Goal: Information Seeking & Learning: Learn about a topic

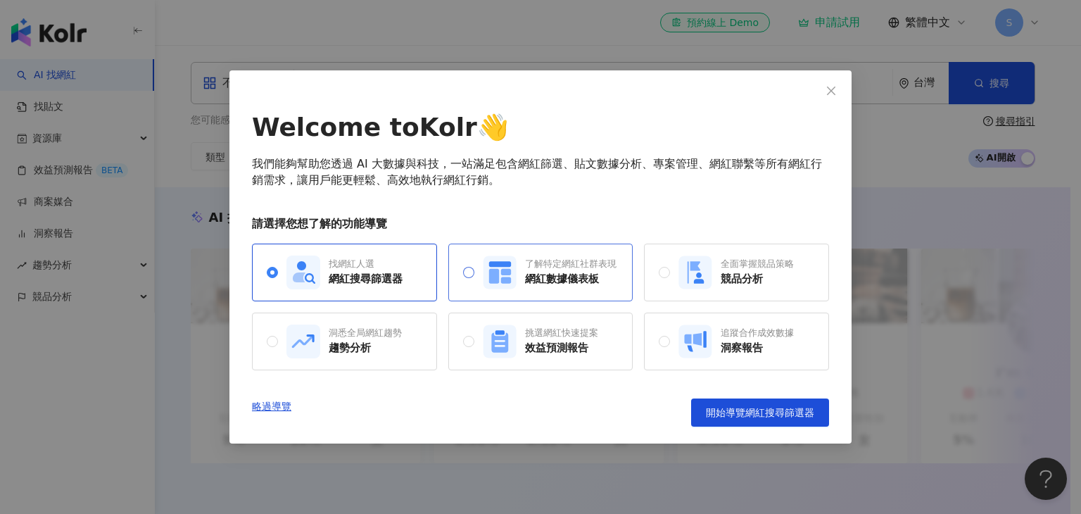
drag, startPoint x: 539, startPoint y: 277, endPoint x: 576, endPoint y: 283, distance: 37.0
click at [539, 277] on div "網紅數據儀表板" at bounding box center [571, 279] width 92 height 15
click at [349, 282] on div "網紅搜尋篩選器" at bounding box center [366, 279] width 74 height 15
click at [750, 415] on span "開始導覽網紅搜尋篩選器" at bounding box center [760, 412] width 108 height 11
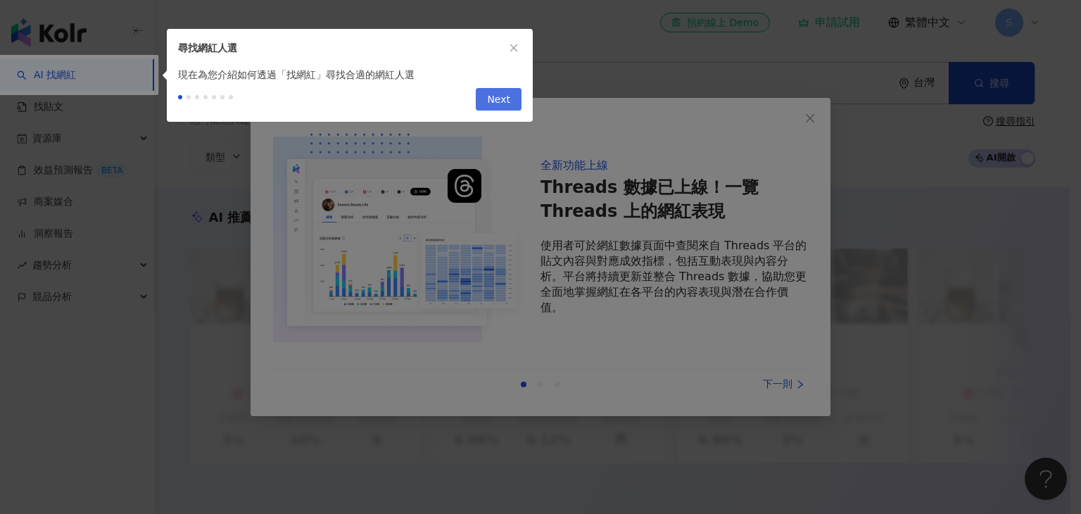
click at [502, 98] on span "Next" at bounding box center [498, 100] width 23 height 23
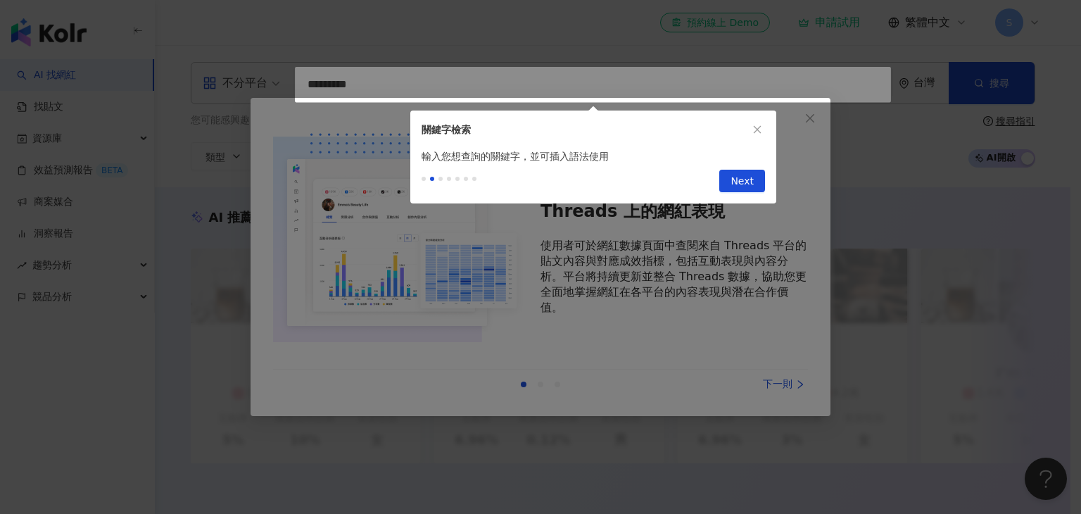
type input "*********"
click at [738, 184] on span "Next" at bounding box center [742, 181] width 23 height 23
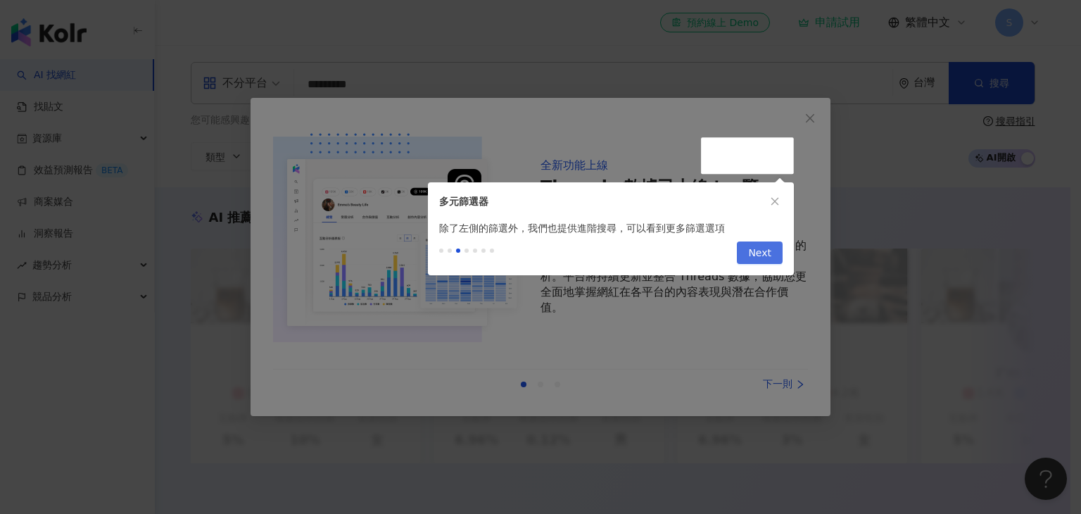
click at [767, 251] on span "Next" at bounding box center [759, 253] width 23 height 23
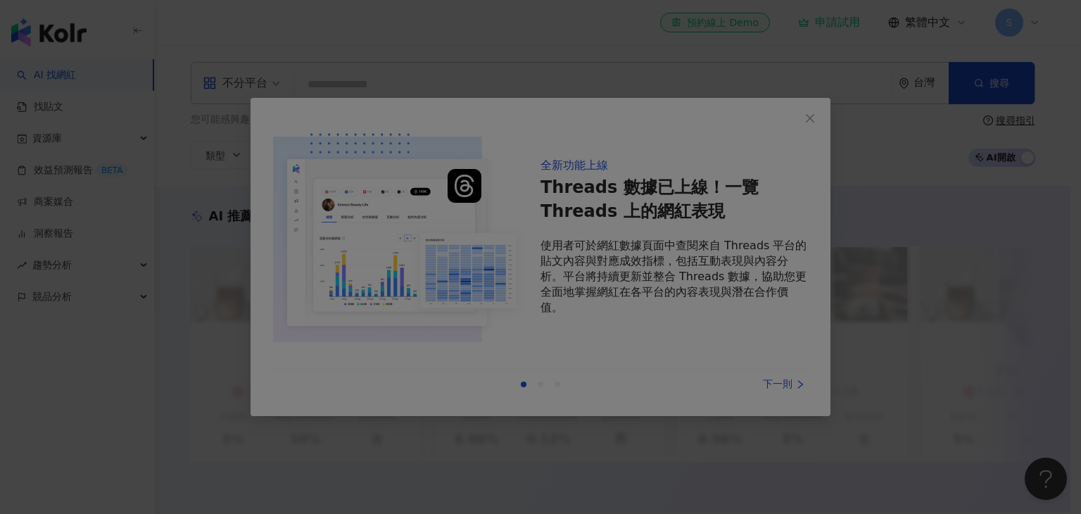
click at [775, 368] on div at bounding box center [540, 257] width 1081 height 514
click at [814, 119] on div at bounding box center [540, 257] width 1081 height 514
click at [531, 451] on div at bounding box center [540, 257] width 1081 height 514
click at [807, 113] on div at bounding box center [540, 257] width 1081 height 514
click at [280, 22] on div at bounding box center [540, 257] width 1081 height 514
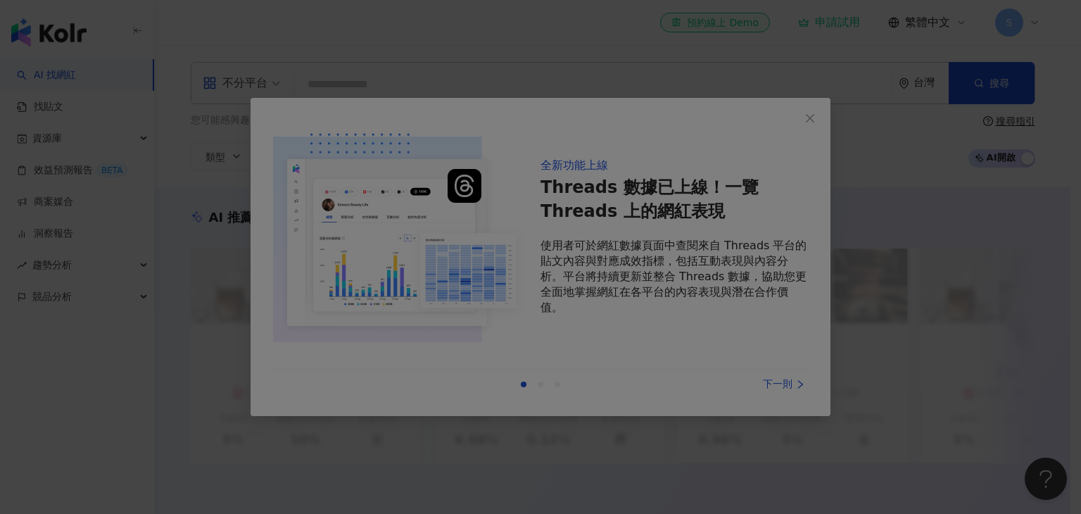
click at [854, 439] on div "全新功能上線 Threads 數據已上線！一覽 Threads 上的網紅表現 使用者可於網紅數據頁面中查閱來自 Threads 平台的貼文內容與對應成效指標，…" at bounding box center [540, 257] width 1081 height 514
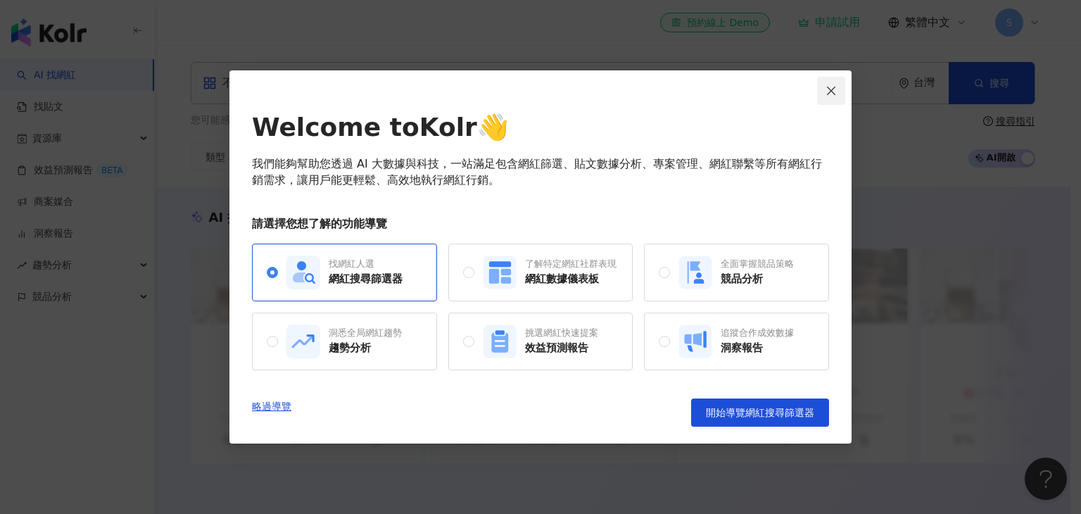
click at [836, 92] on icon "close" at bounding box center [831, 90] width 11 height 11
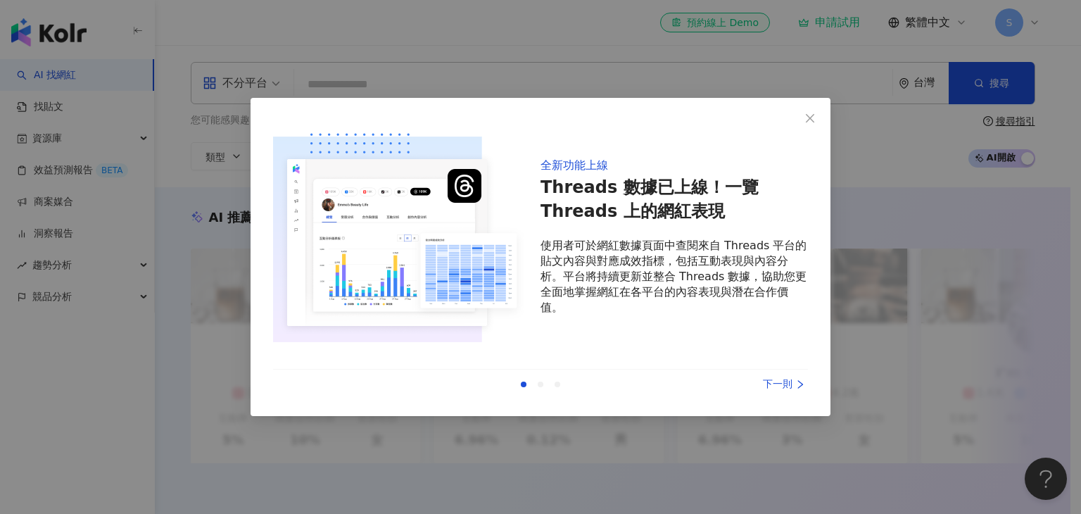
click at [785, 383] on div "下一則" at bounding box center [756, 384] width 106 height 15
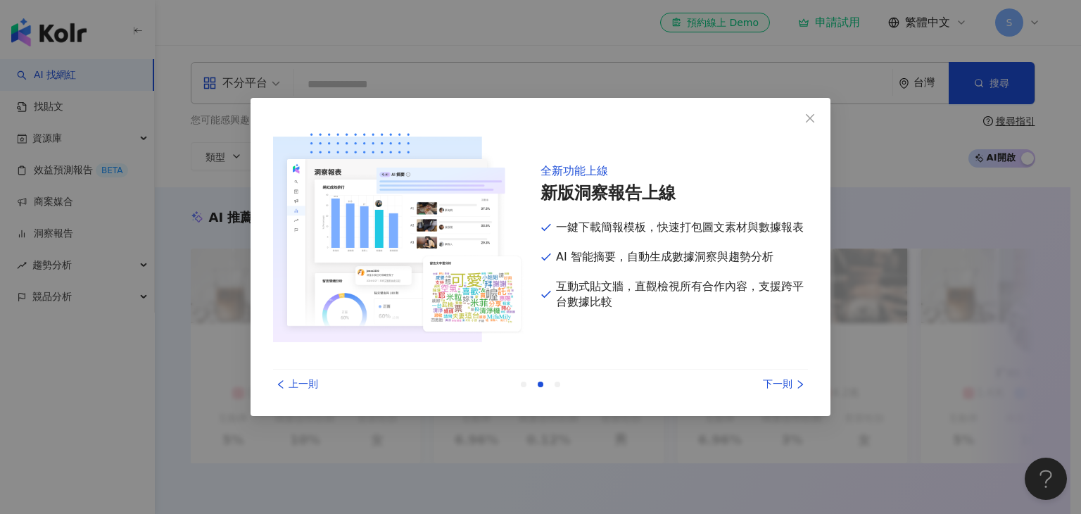
click at [785, 383] on div "下一則" at bounding box center [756, 384] width 106 height 15
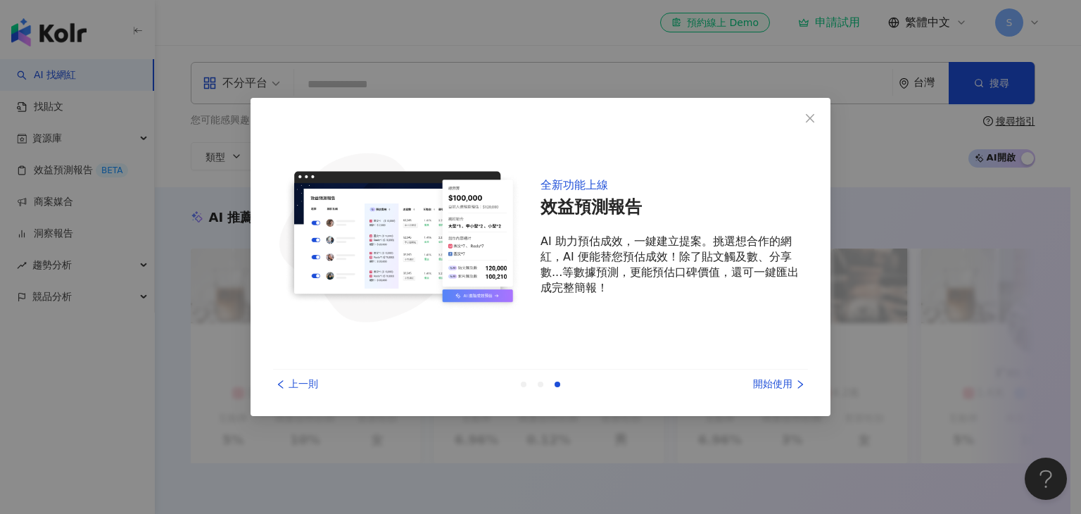
click at [315, 384] on div "上一則" at bounding box center [326, 384] width 106 height 15
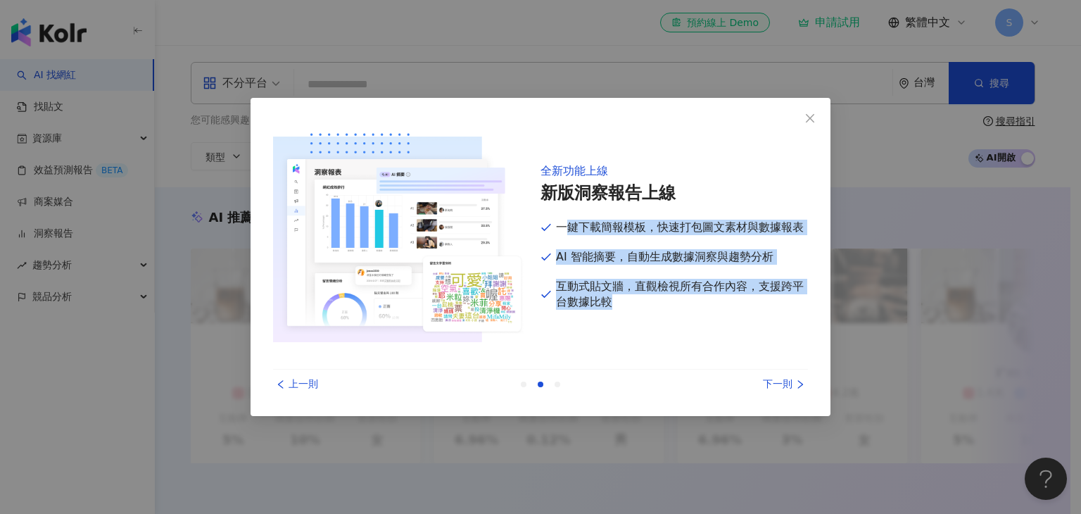
drag, startPoint x: 567, startPoint y: 227, endPoint x: 720, endPoint y: 305, distance: 171.0
click at [720, 305] on div "全新功能上線 新版洞察報告上線 一鍵下載簡報模板，快速打包圖文素材與數據報表 AI 智能摘要，自動生成數據洞察與趨勢分析 互動式貼文牆，直觀檢視所有合作內容，…" at bounding box center [675, 236] width 268 height 232
click at [720, 305] on p "互動式貼文牆，直觀檢視所有合作內容，支援跨平台數據比較" at bounding box center [675, 294] width 268 height 31
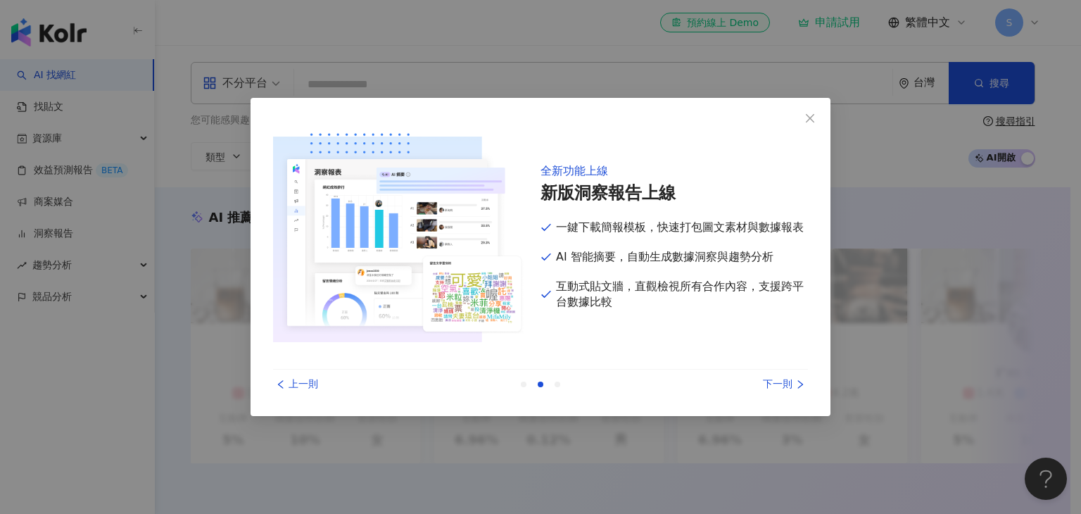
click at [285, 380] on icon "left" at bounding box center [281, 384] width 10 height 10
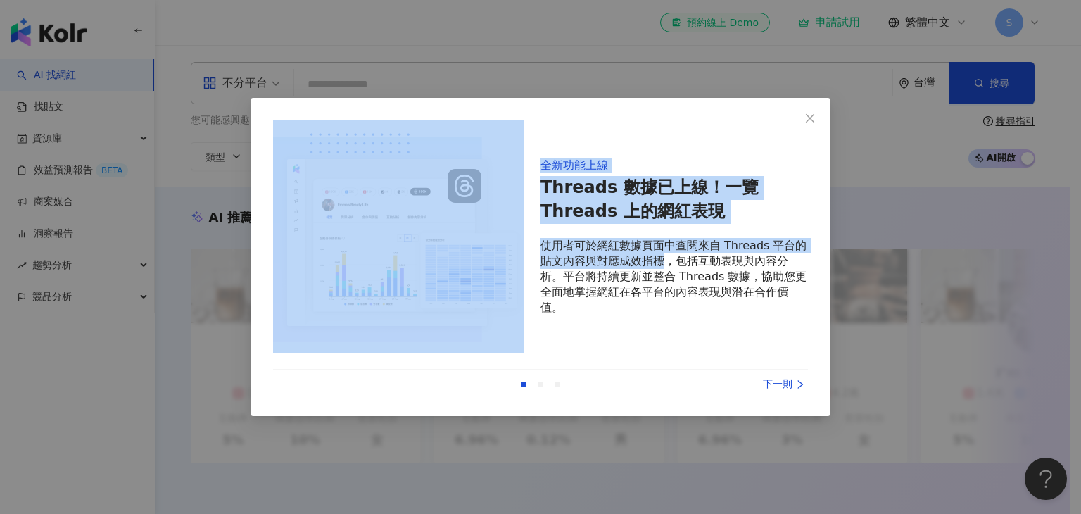
drag, startPoint x: 663, startPoint y: 265, endPoint x: 460, endPoint y: 258, distance: 203.6
click at [460, 258] on div "全新功能上線 Threads 數據已上線！一覽 Threads 上的網紅表現 使用者可於網紅數據頁面中查閱來自 Threads 平台的貼文內容與對應成效指標，…" at bounding box center [540, 236] width 535 height 232
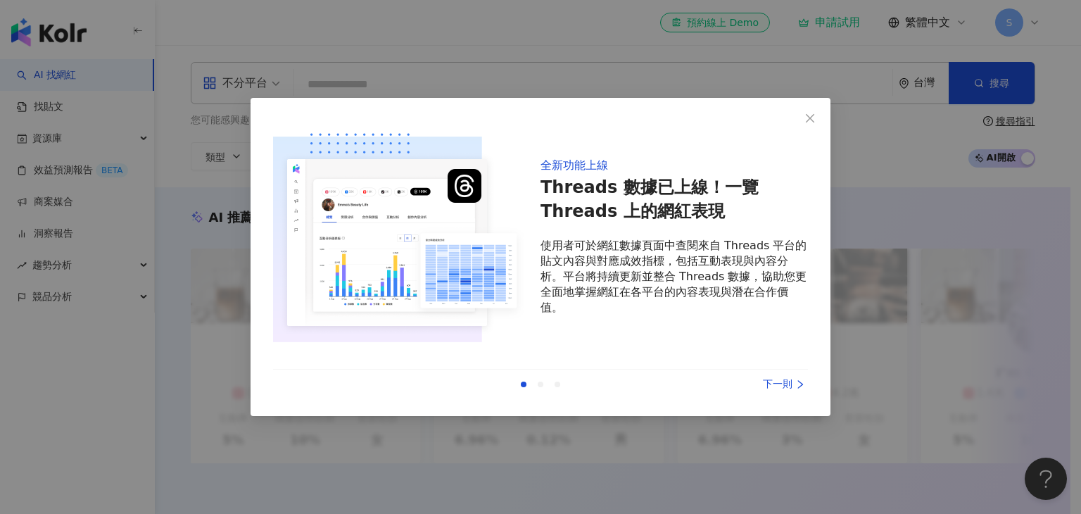
click at [773, 378] on div "下一則" at bounding box center [756, 384] width 106 height 15
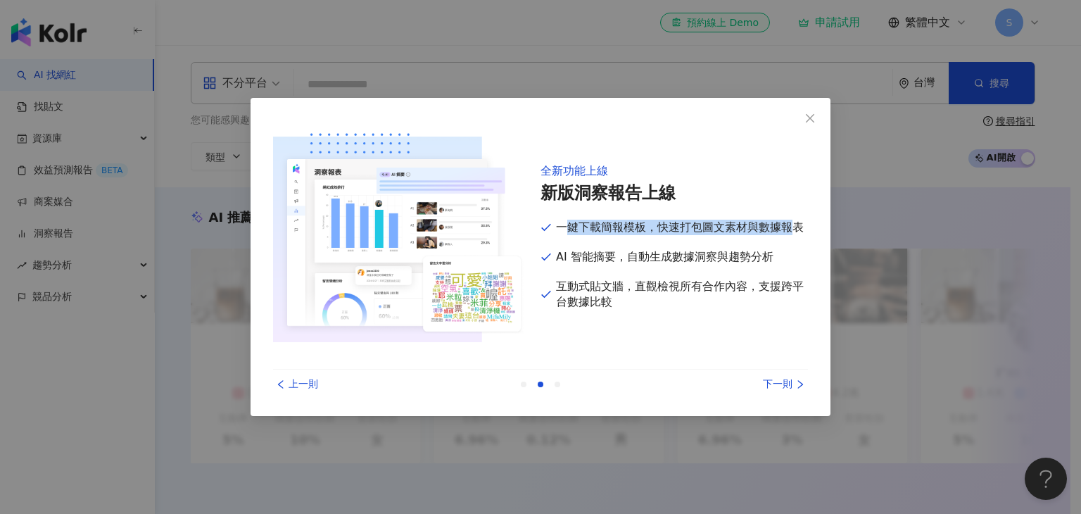
drag, startPoint x: 570, startPoint y: 223, endPoint x: 790, endPoint y: 223, distance: 220.4
click at [790, 223] on p "一鍵下載簡報模板，快速打包圖文素材與數據報表" at bounding box center [675, 227] width 268 height 15
click at [790, 395] on div "上一則 下一則" at bounding box center [540, 385] width 535 height 30
click at [799, 391] on div "下一則" at bounding box center [756, 384] width 106 height 15
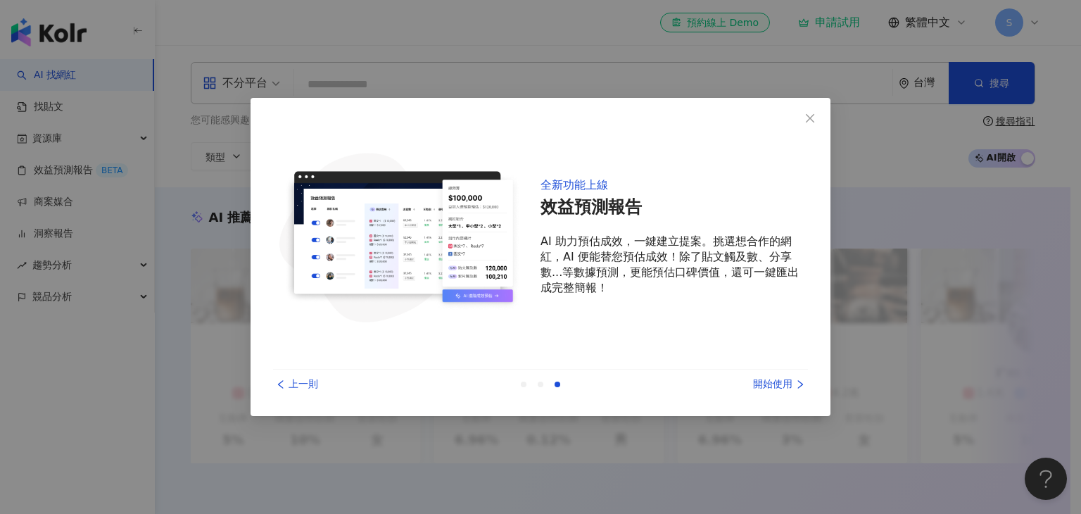
click at [778, 386] on div "開始使用" at bounding box center [756, 384] width 106 height 15
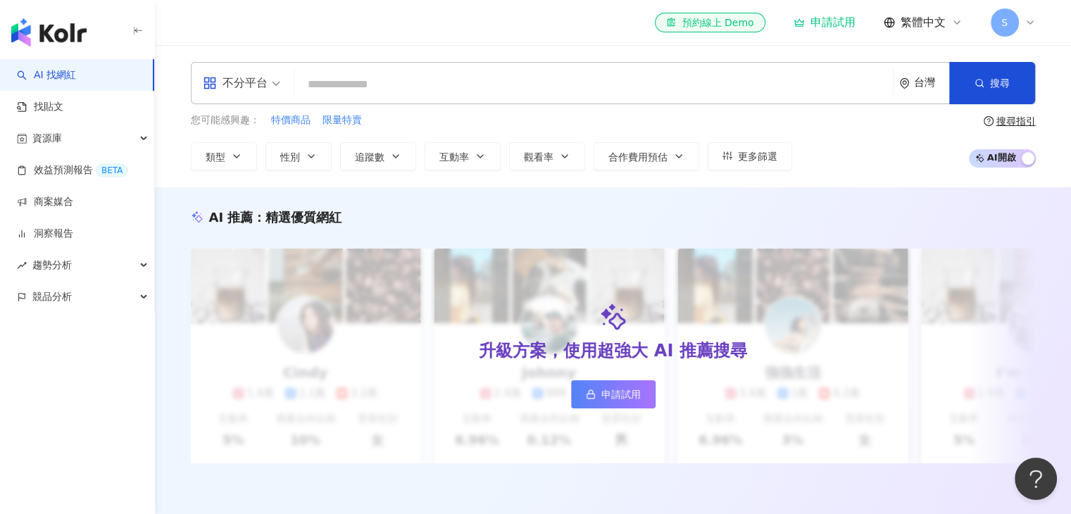
click at [377, 82] on input "search" at bounding box center [593, 84] width 587 height 27
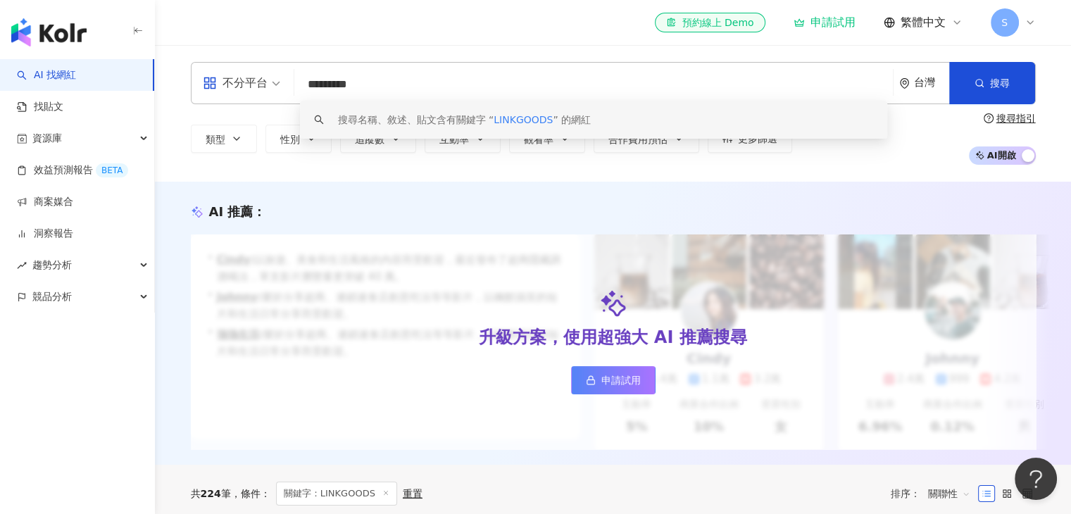
click at [640, 120] on div "搜尋名稱、敘述、貼文含有關鍵字 “ LINKGOODS ” 的網紅" at bounding box center [594, 120] width 588 height 38
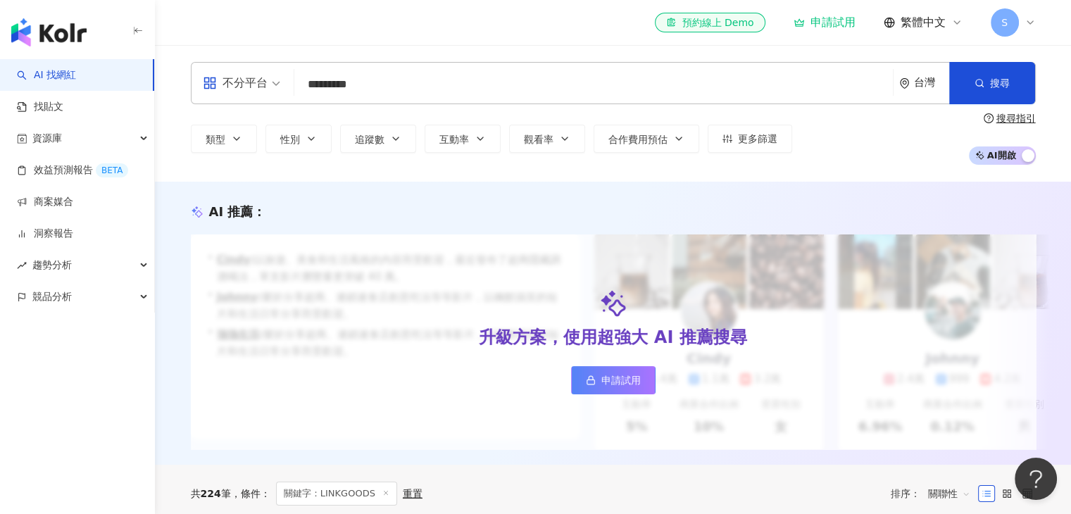
click at [406, 85] on input "*********" at bounding box center [593, 84] width 587 height 27
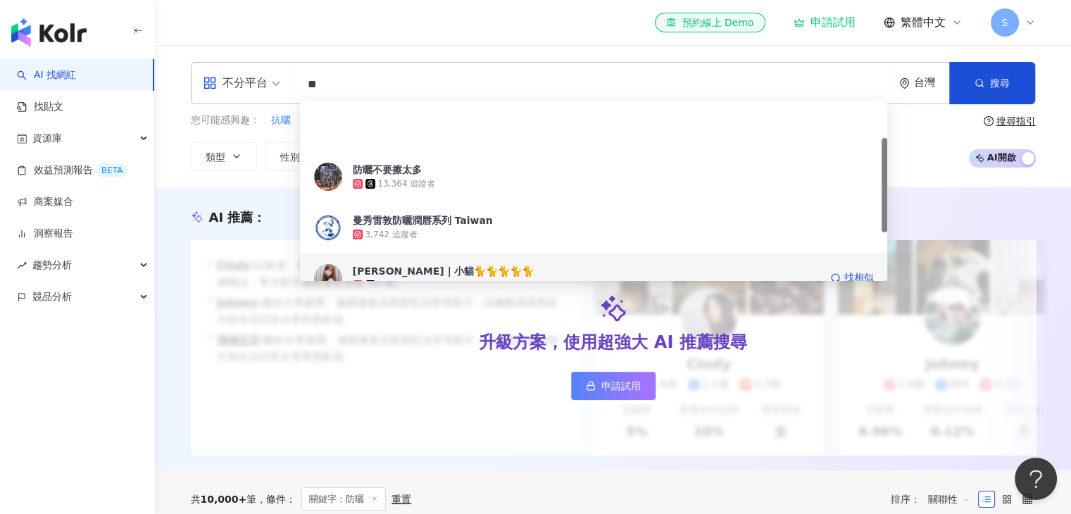
scroll to position [70, 0]
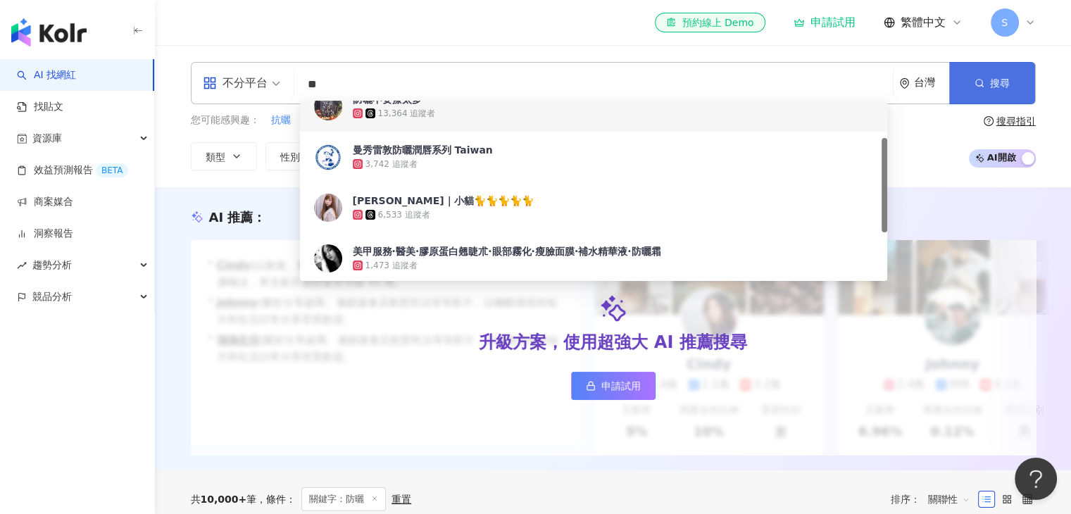
type input "**"
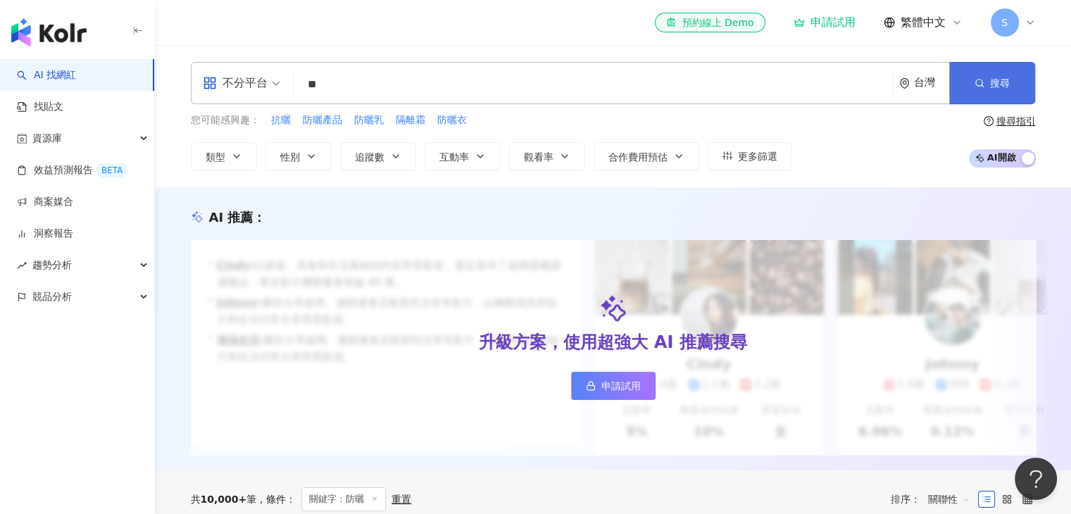
click at [1003, 90] on button "搜尋" at bounding box center [992, 83] width 86 height 42
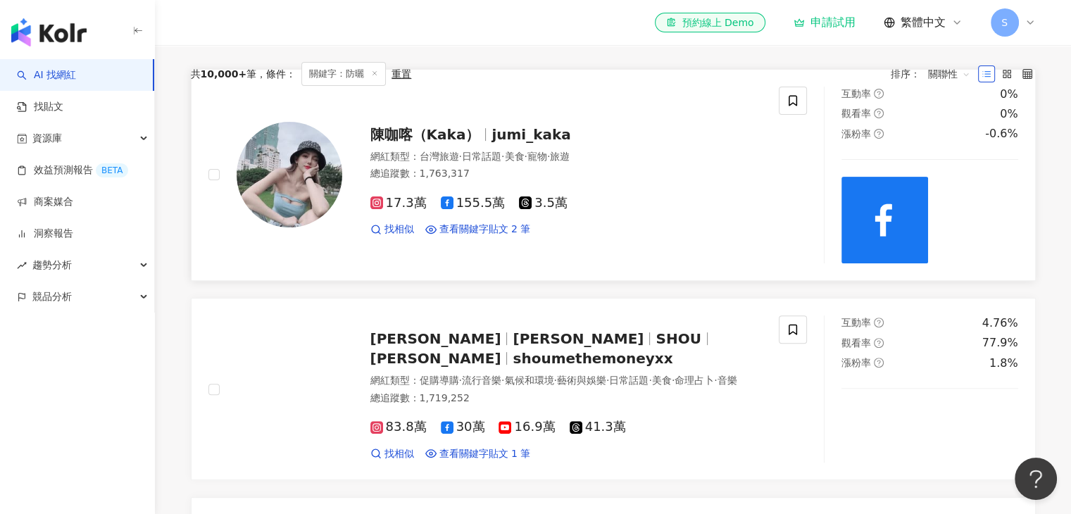
scroll to position [352, 0]
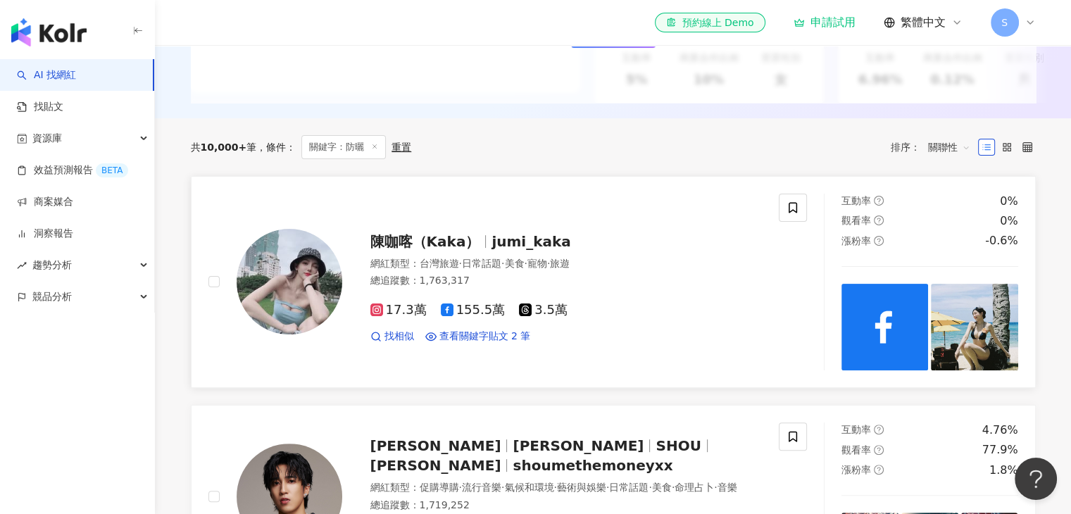
click at [397, 318] on span "17.3萬" at bounding box center [398, 310] width 56 height 15
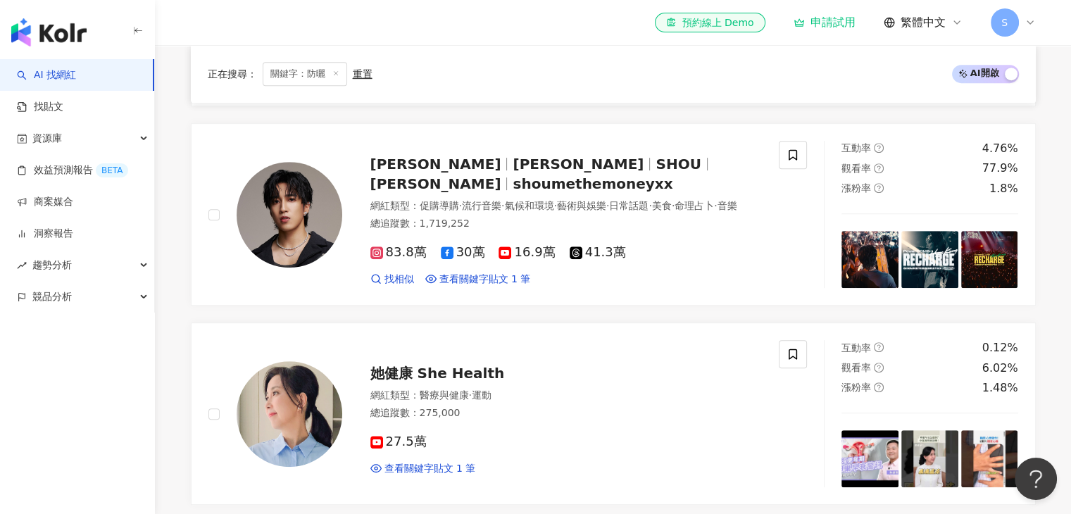
scroll to position [845, 0]
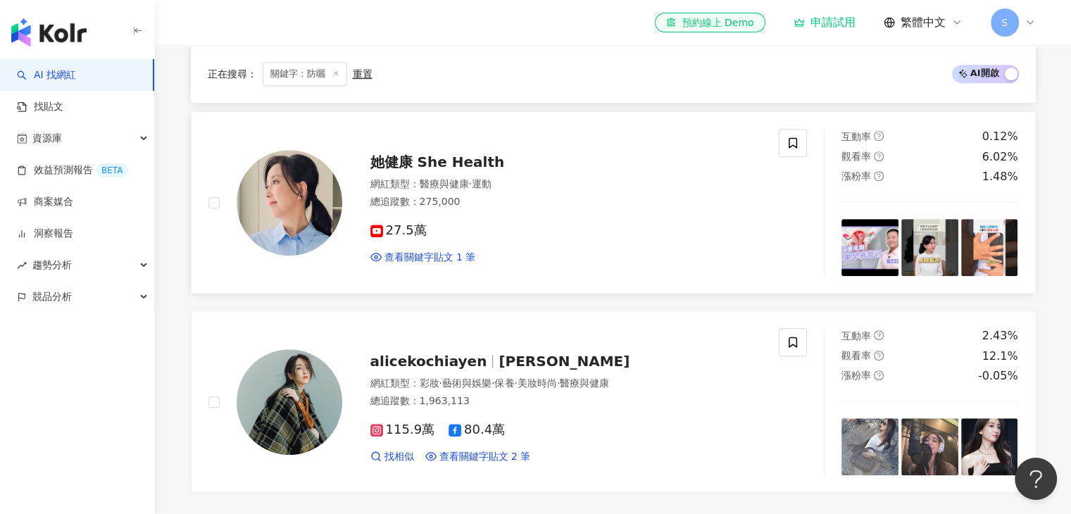
click at [389, 238] on span "27.5萬" at bounding box center [398, 230] width 56 height 15
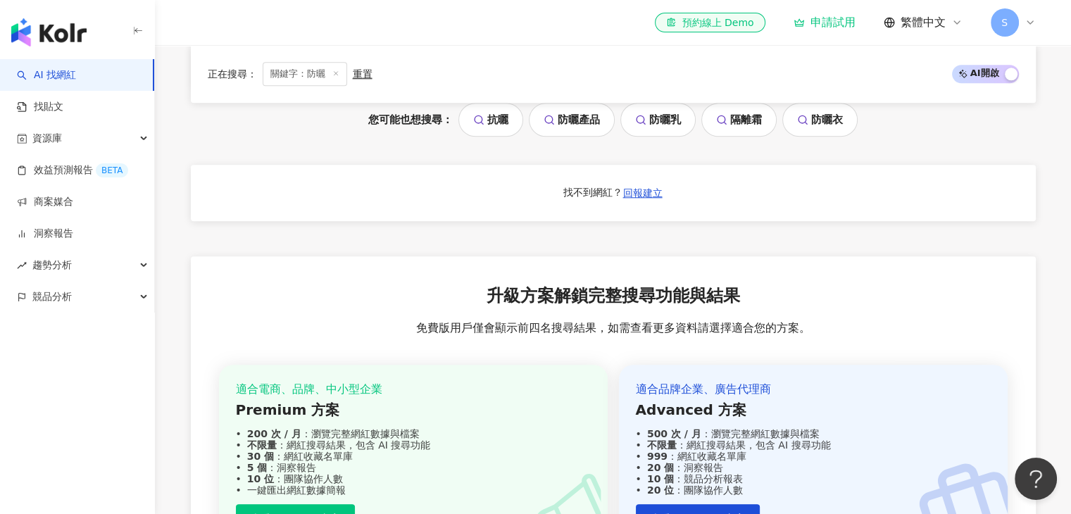
scroll to position [1755, 0]
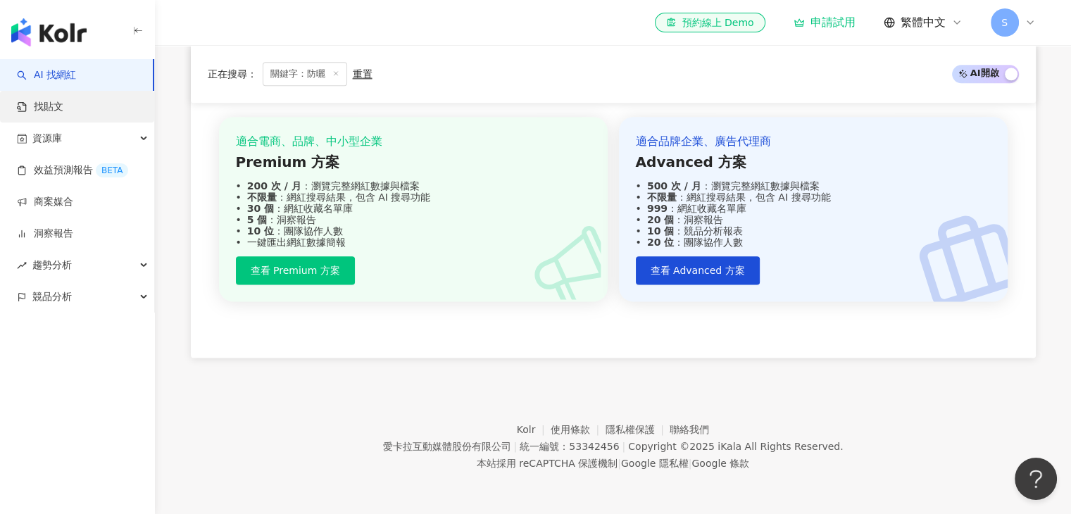
click at [63, 105] on link "找貼文" at bounding box center [40, 107] width 46 height 14
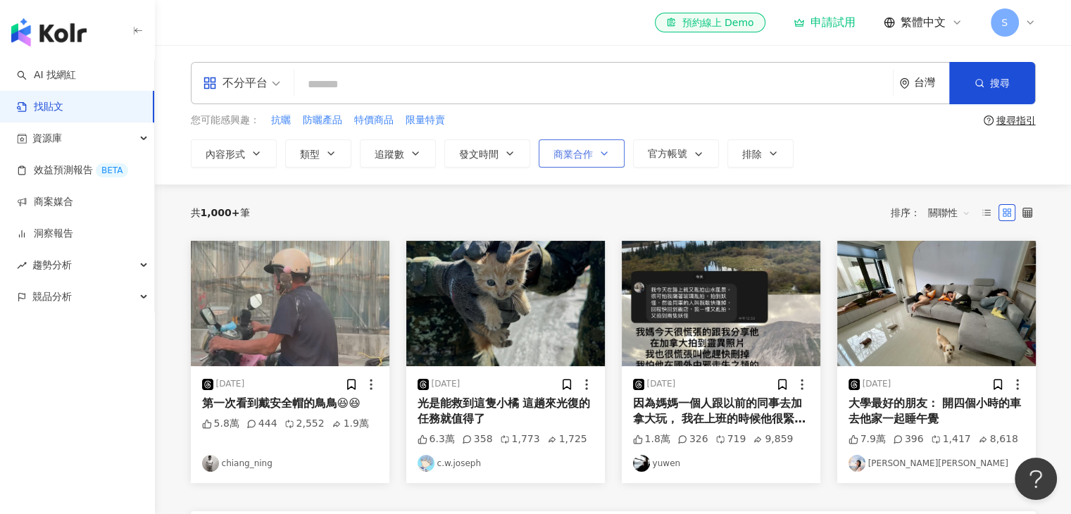
click at [598, 153] on icon "button" at bounding box center [603, 153] width 11 height 11
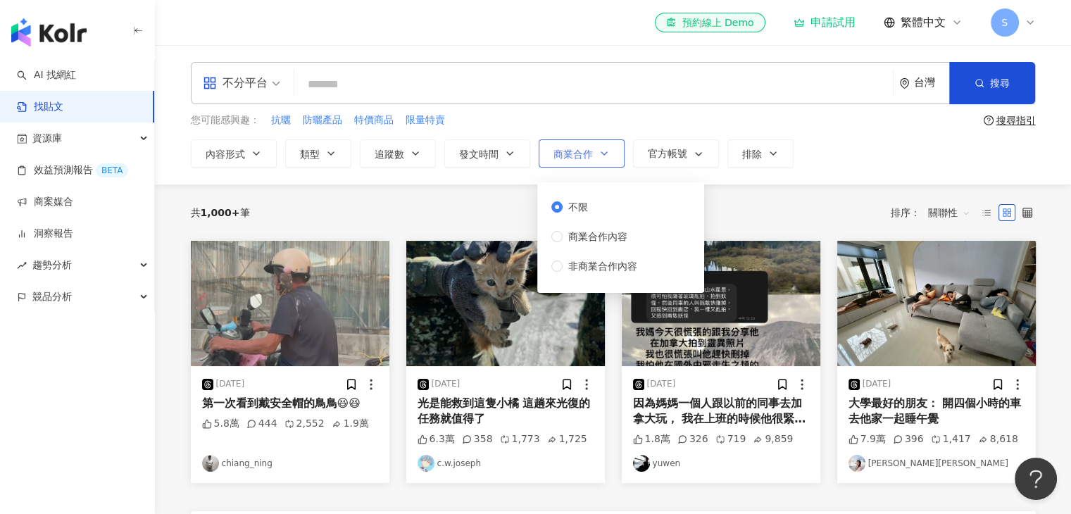
click at [598, 153] on icon "button" at bounding box center [603, 153] width 11 height 11
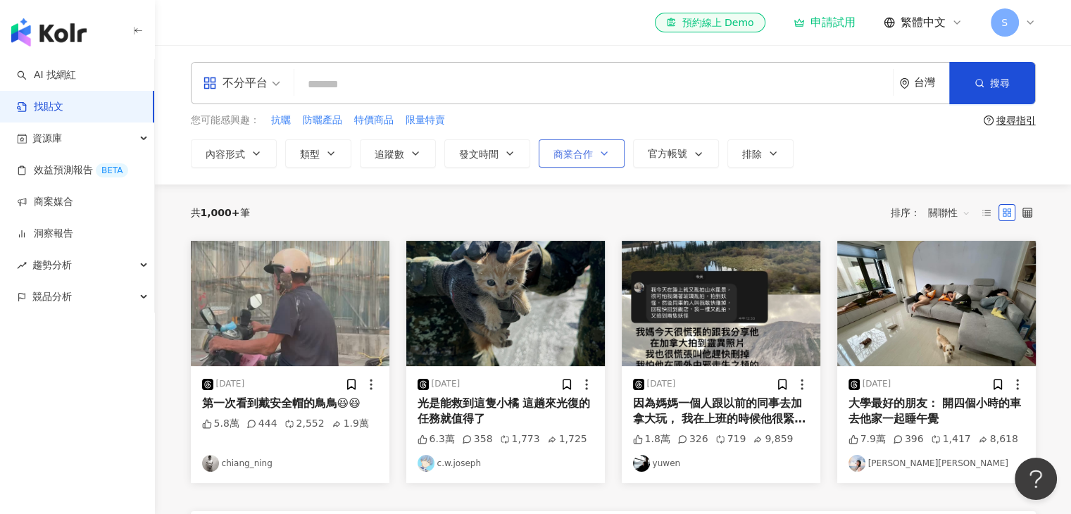
click at [589, 153] on span "商業合作" at bounding box center [572, 154] width 39 height 11
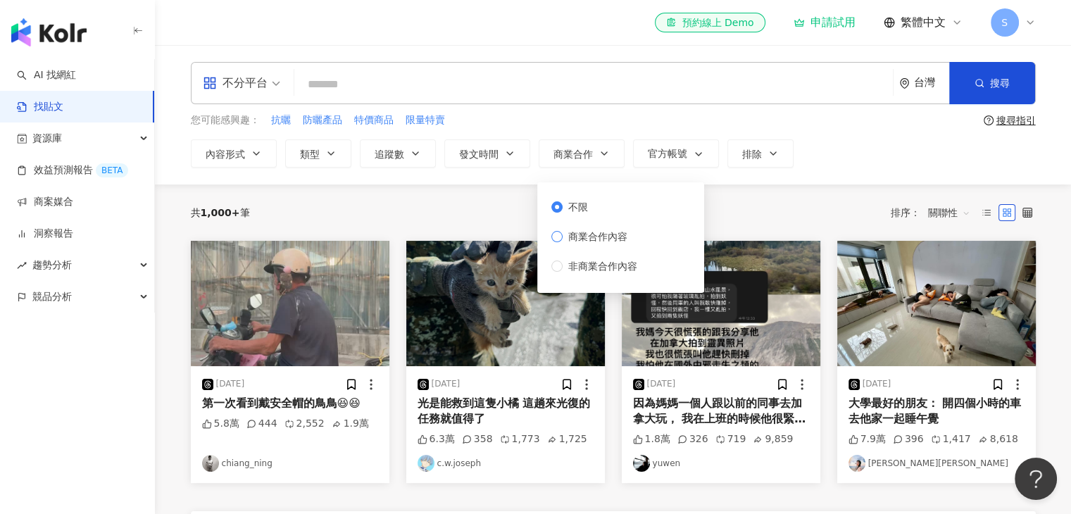
click at [600, 241] on span "商業合作內容" at bounding box center [598, 236] width 70 height 15
click at [492, 99] on input "search" at bounding box center [593, 84] width 587 height 30
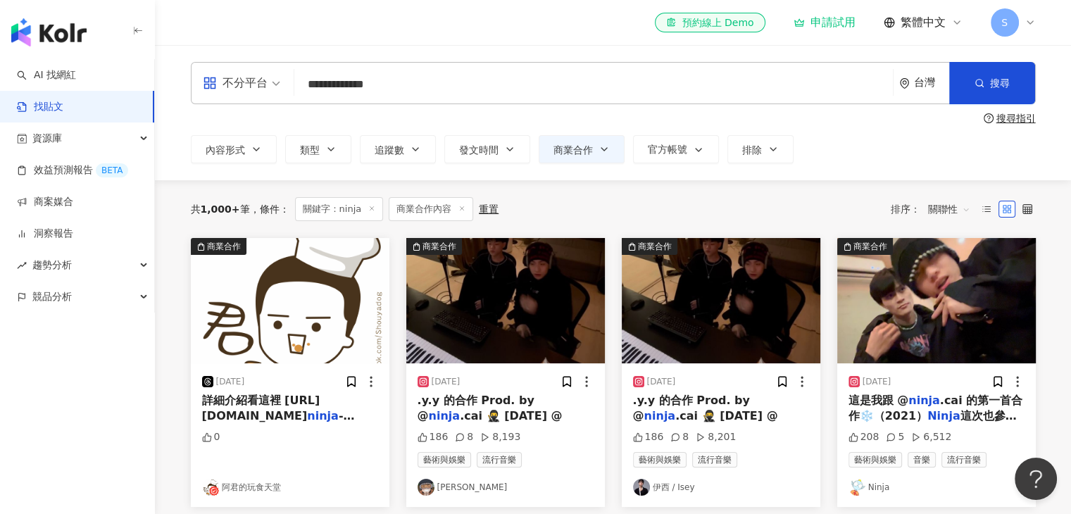
type input "**********"
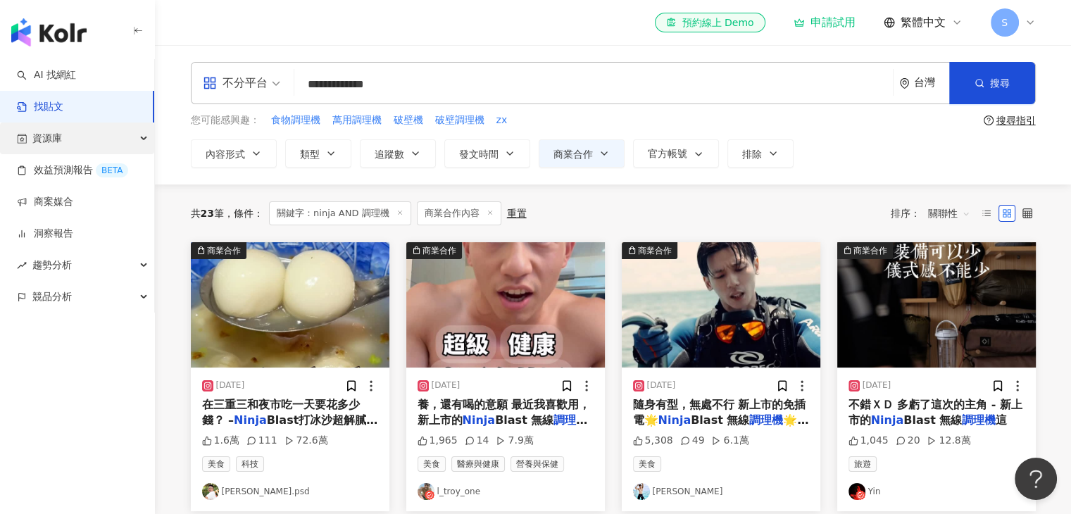
click at [56, 134] on span "資源庫" at bounding box center [47, 139] width 30 height 32
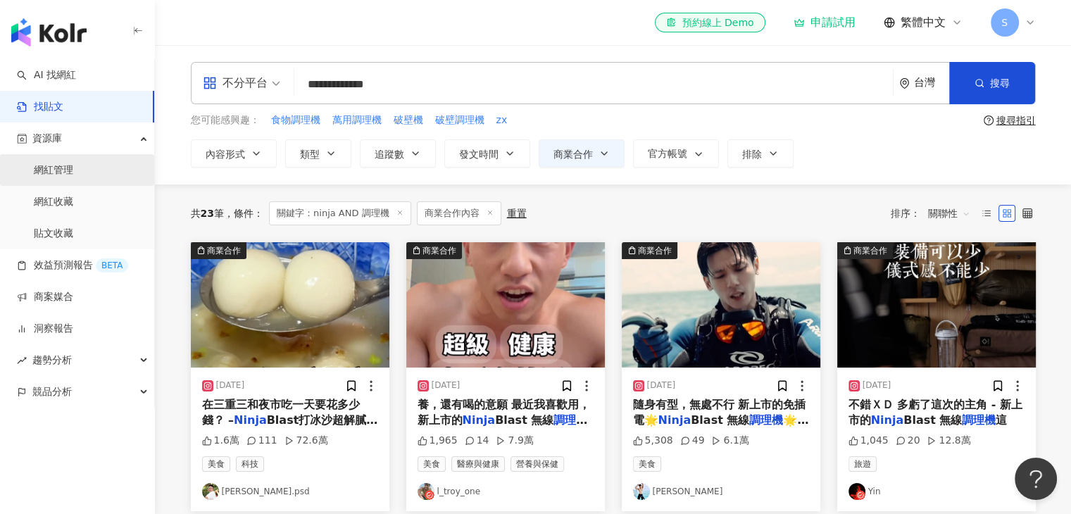
click at [56, 170] on link "網紅管理" at bounding box center [53, 170] width 39 height 14
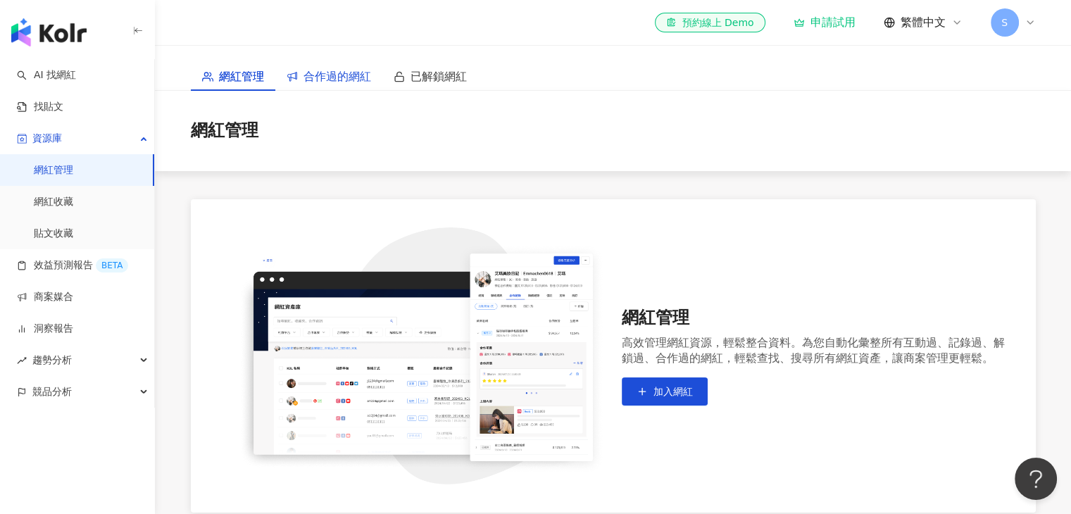
click at [359, 81] on span "合作過的網紅" at bounding box center [337, 77] width 68 height 18
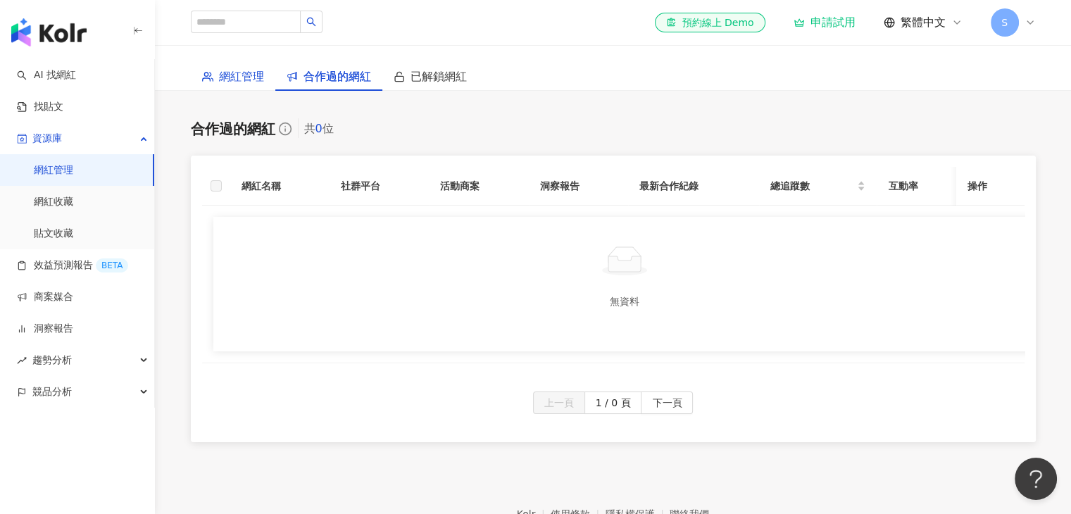
click at [234, 73] on span "網紅管理" at bounding box center [241, 77] width 45 height 18
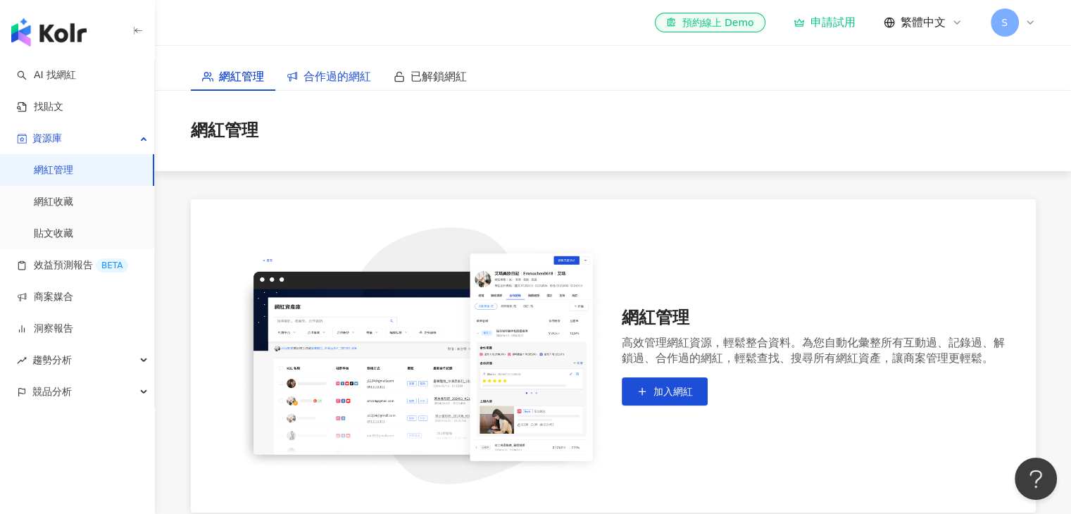
click at [334, 74] on span "合作過的網紅" at bounding box center [337, 77] width 68 height 18
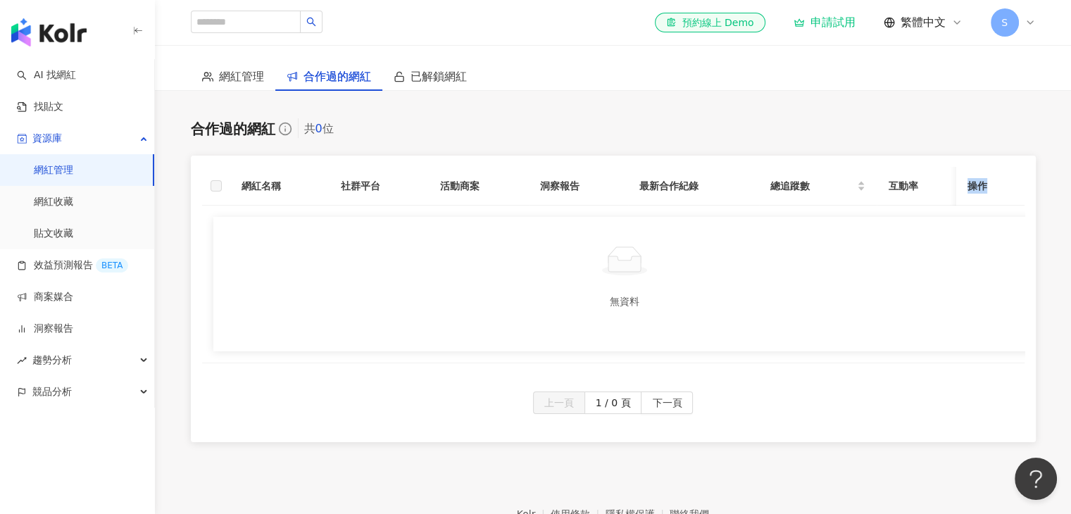
drag, startPoint x: 948, startPoint y: 189, endPoint x: 1005, endPoint y: 198, distance: 58.5
click at [1005, 198] on tr "網紅名稱 社群平台 活動商案 洞察報告 最新合作紀錄 總追蹤數 互動率 操作" at bounding box center [624, 186] width 845 height 39
drag, startPoint x: 793, startPoint y: 184, endPoint x: 738, endPoint y: 188, distance: 55.7
click at [791, 184] on span "總追蹤數" at bounding box center [812, 185] width 84 height 15
click at [477, 191] on th "活動商案" at bounding box center [478, 186] width 99 height 39
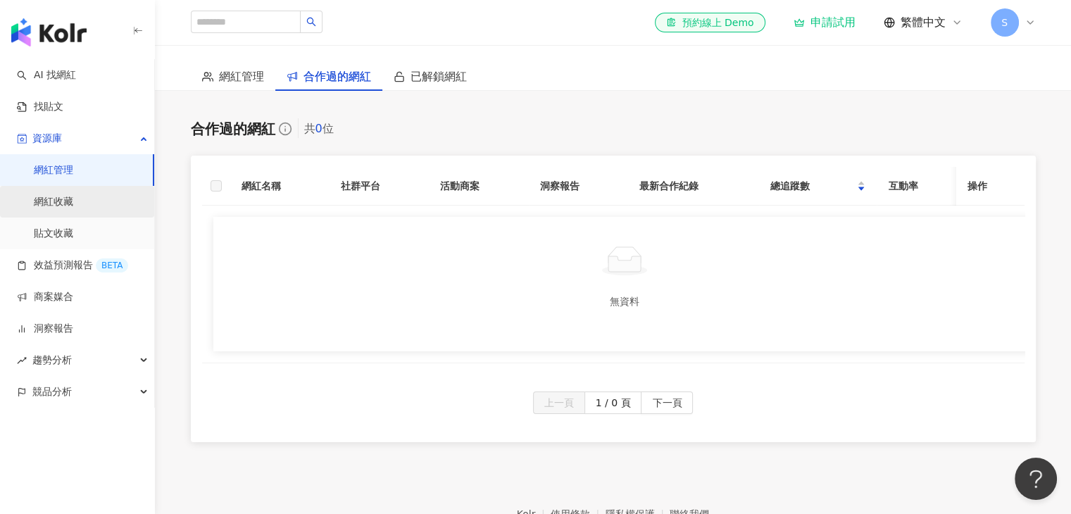
click at [73, 206] on link "網紅收藏" at bounding box center [53, 202] width 39 height 14
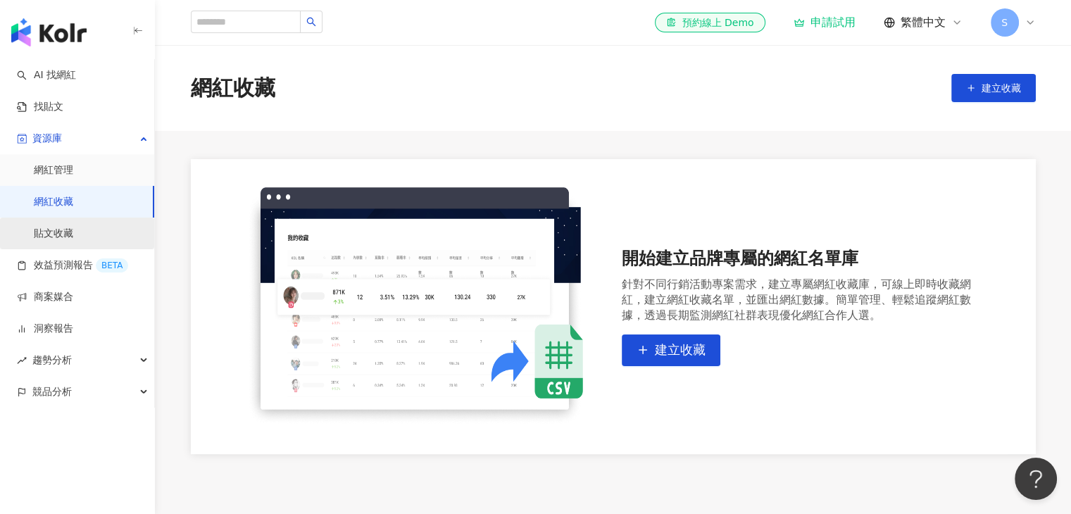
click at [73, 234] on link "貼文收藏" at bounding box center [53, 234] width 39 height 14
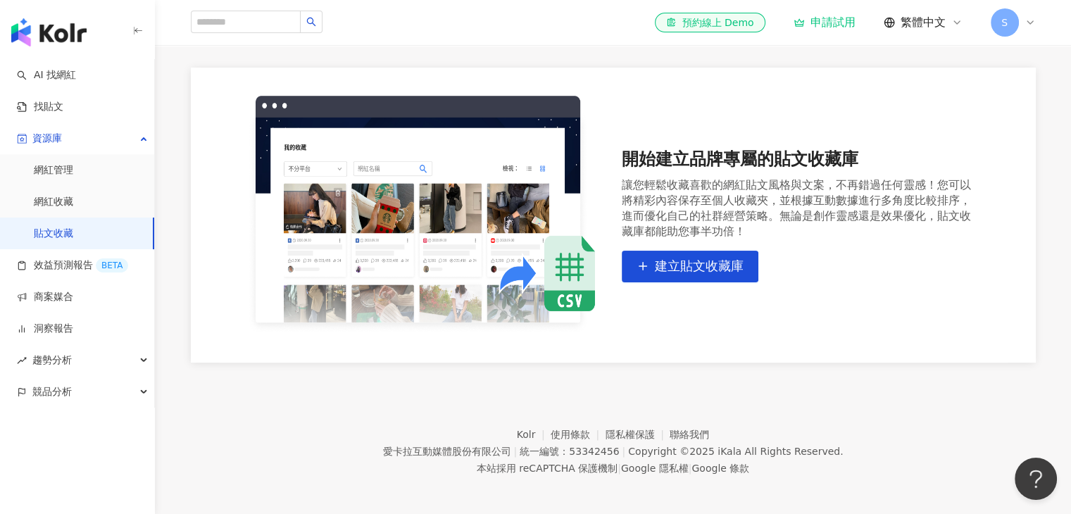
scroll to position [96, 0]
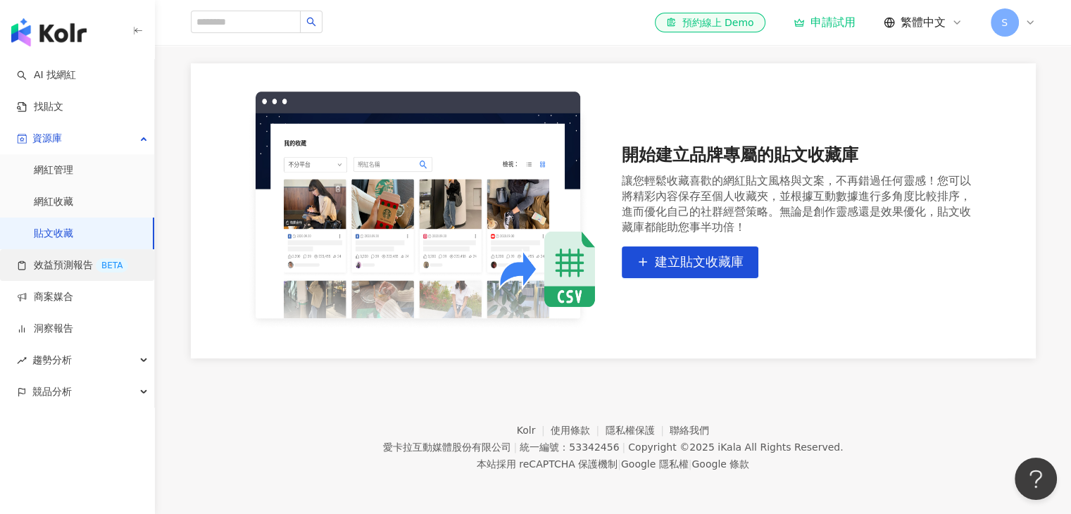
click at [61, 265] on link "效益預測報告 BETA" at bounding box center [72, 265] width 111 height 14
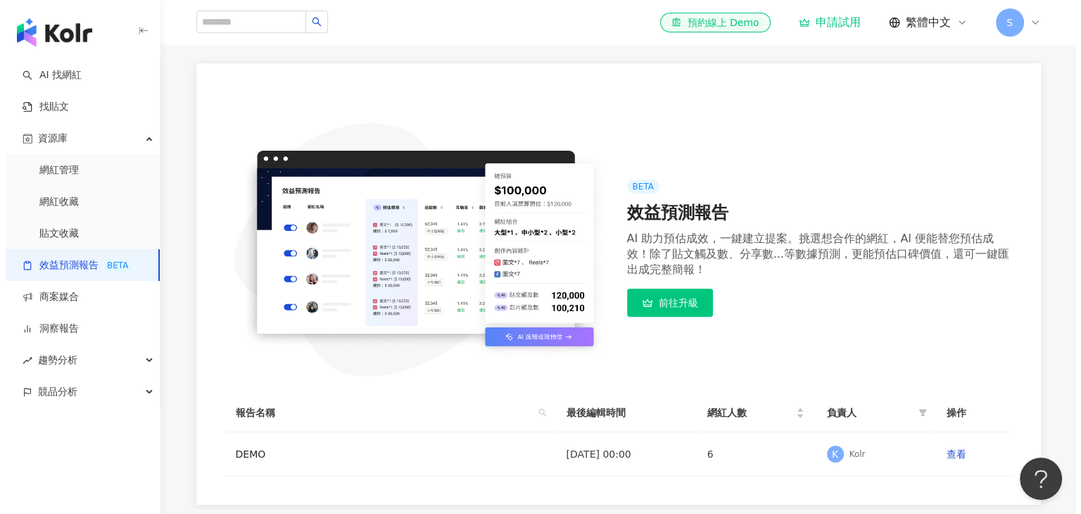
scroll to position [243, 0]
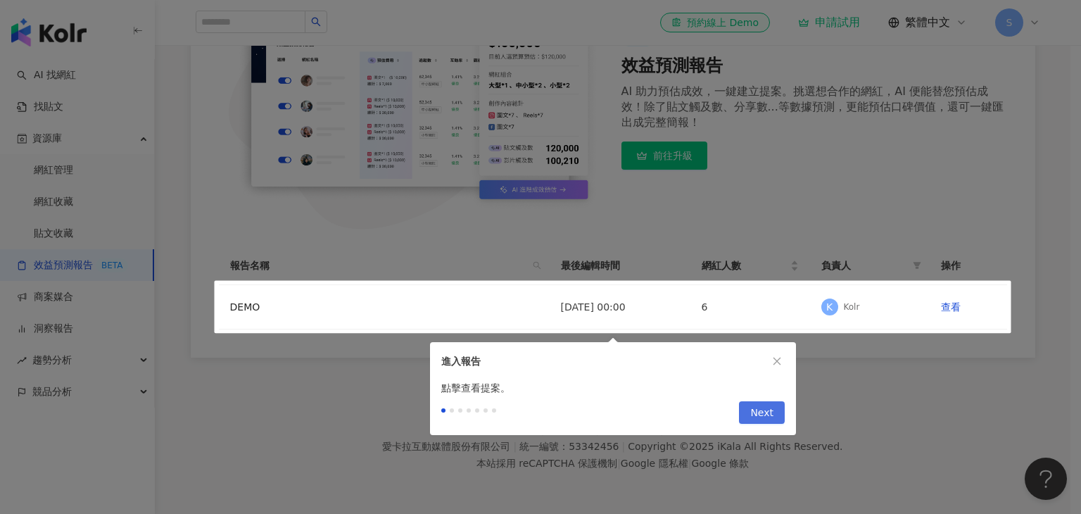
click at [752, 414] on button "Next" at bounding box center [762, 412] width 46 height 23
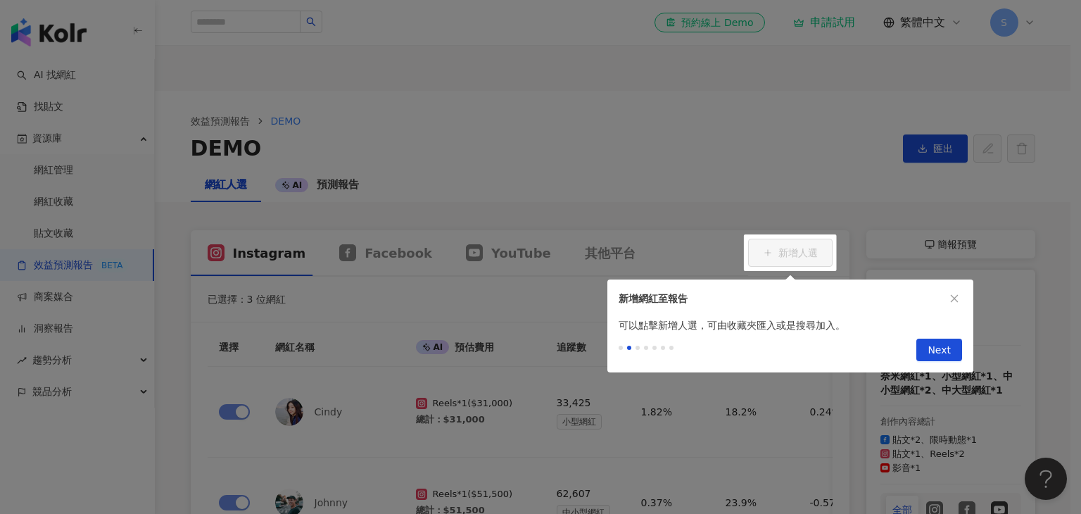
click at [611, 146] on div at bounding box center [540, 257] width 1081 height 514
click at [934, 352] on span "Next" at bounding box center [939, 350] width 23 height 23
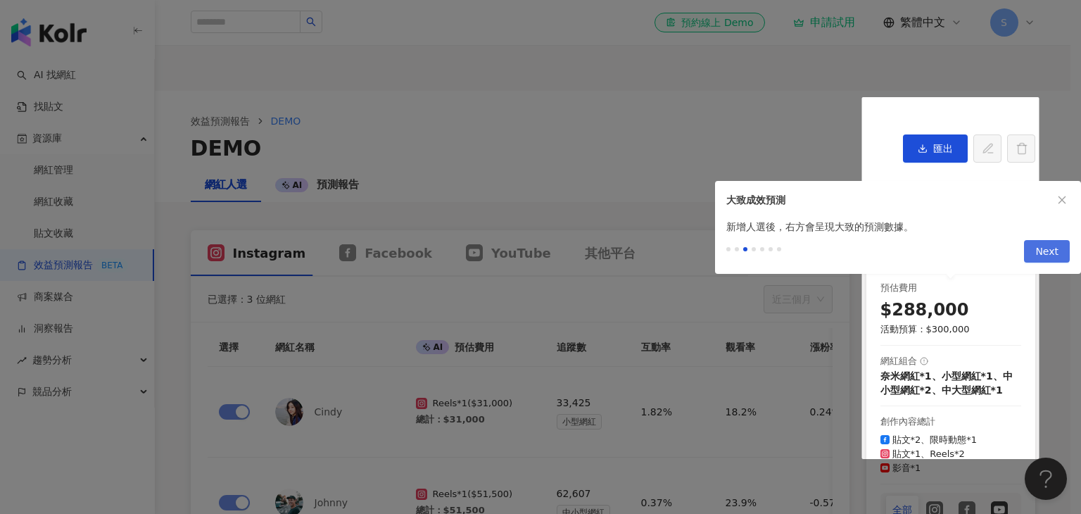
scroll to position [189, 0]
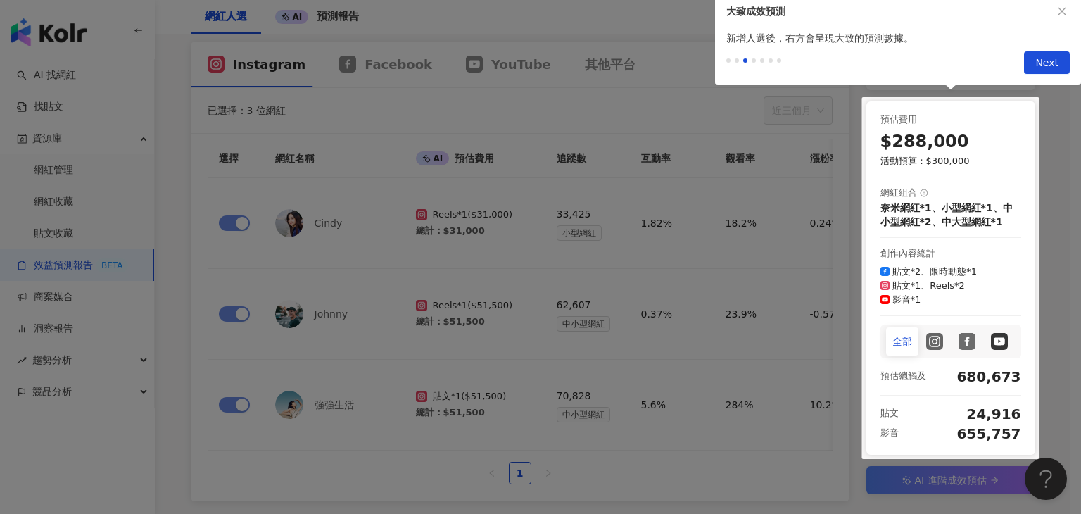
click at [1046, 63] on span "Next" at bounding box center [1047, 63] width 23 height 23
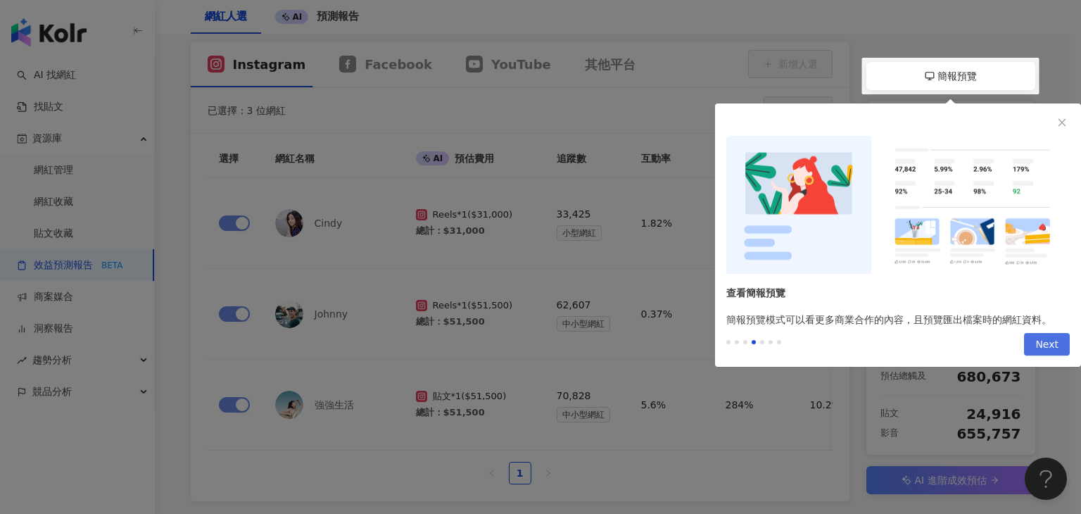
click at [1047, 346] on span "Next" at bounding box center [1047, 345] width 23 height 23
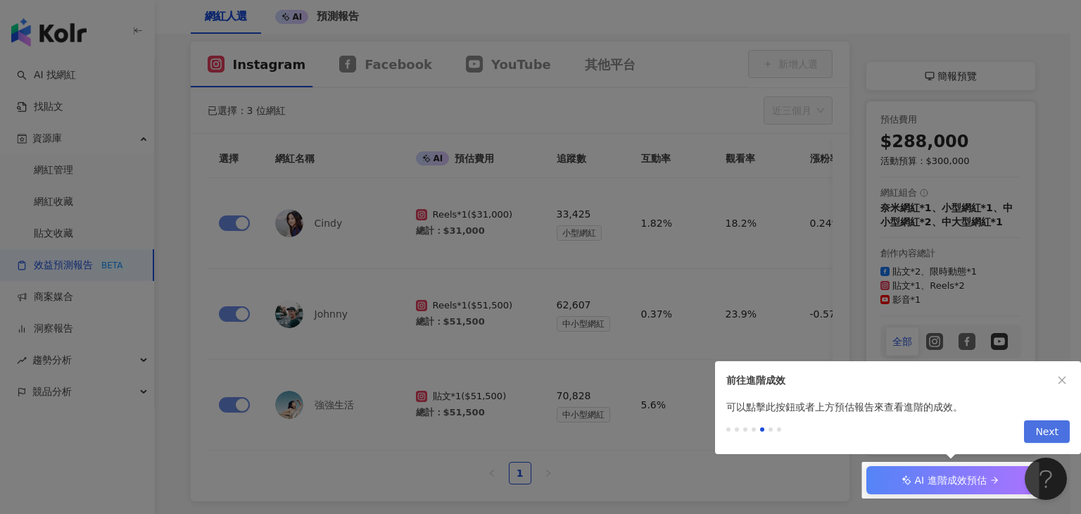
click at [1051, 426] on span "Next" at bounding box center [1047, 432] width 23 height 23
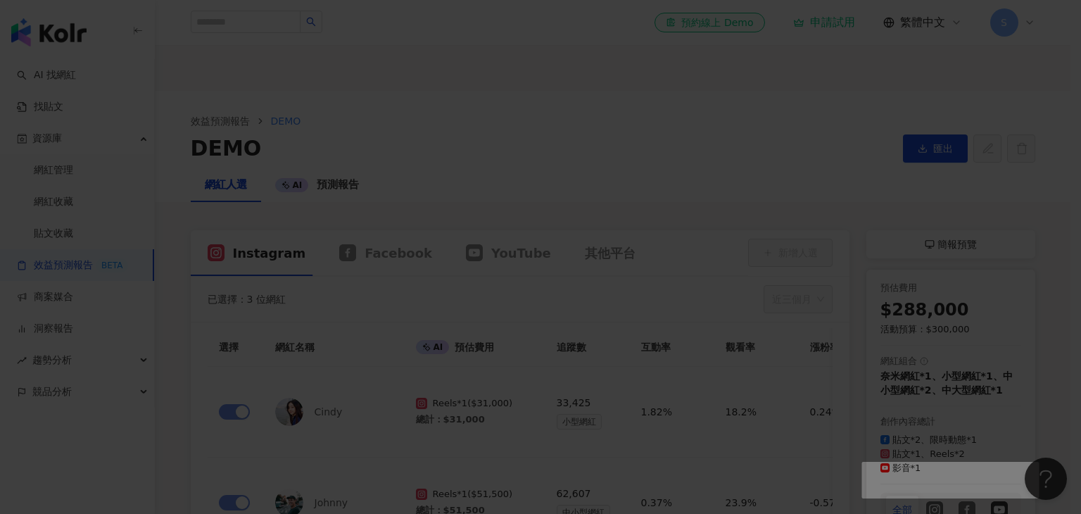
click at [938, 275] on div at bounding box center [540, 257] width 1081 height 514
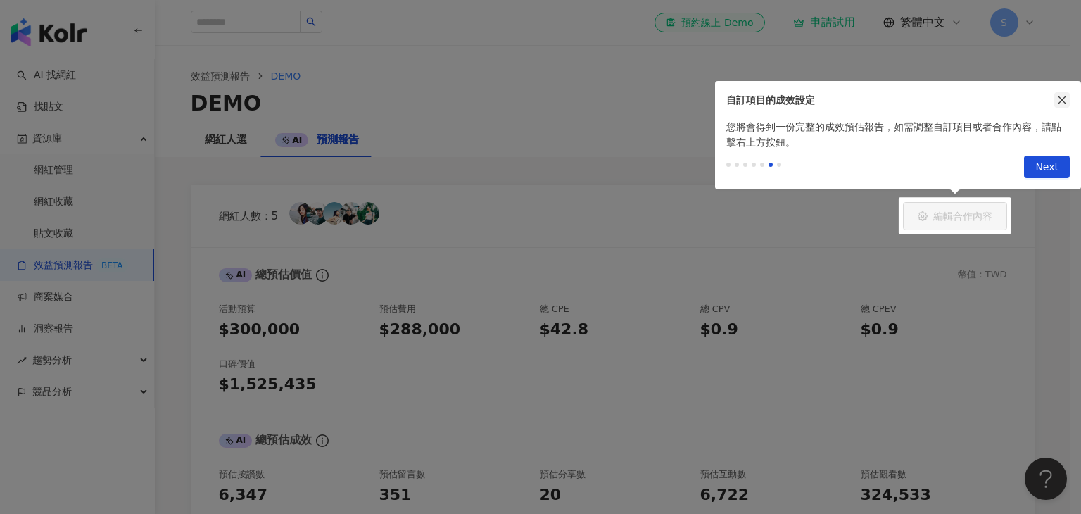
click at [1061, 98] on icon "close" at bounding box center [1063, 100] width 8 height 8
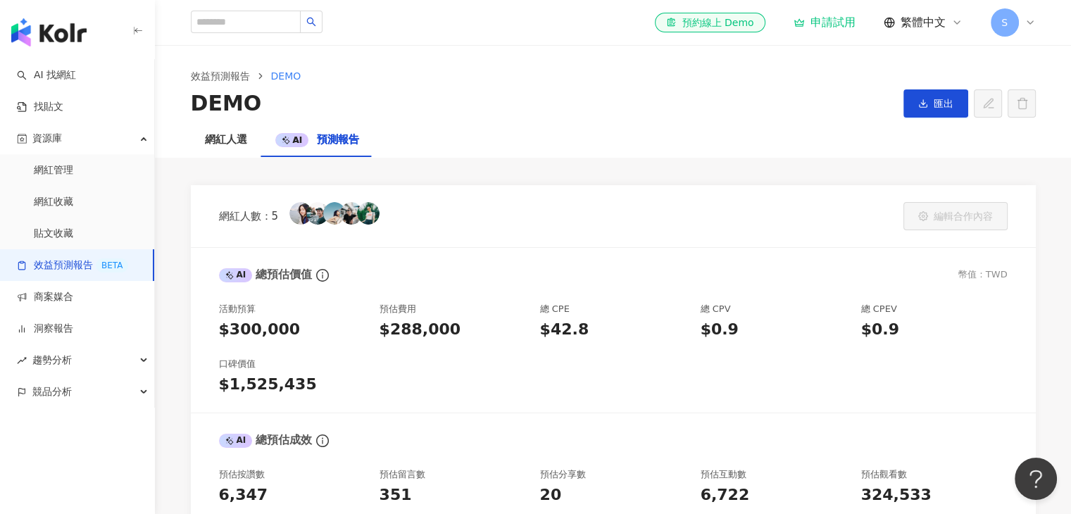
scroll to position [110, 0]
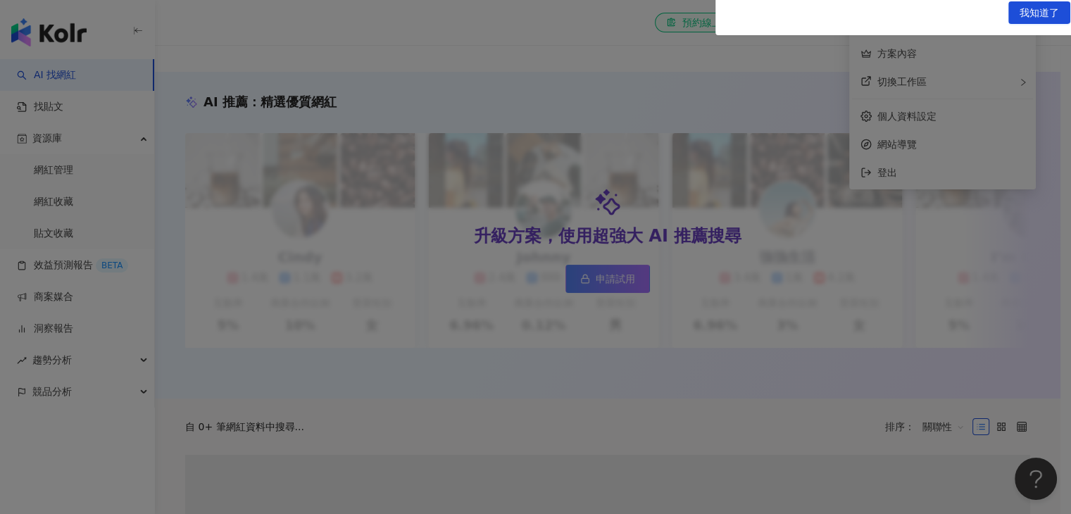
scroll to position [11, 0]
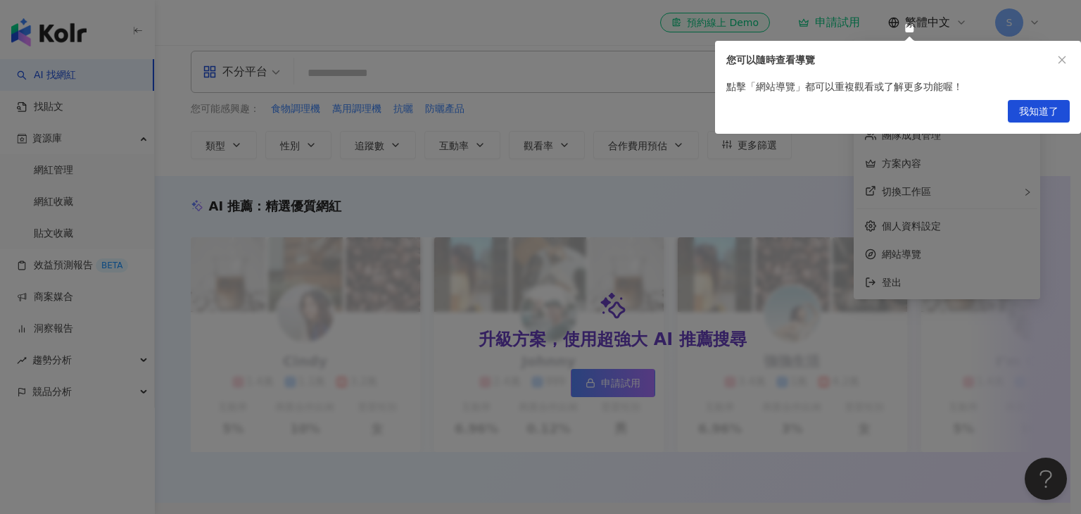
click at [1022, 104] on span "我知道了" at bounding box center [1038, 112] width 39 height 23
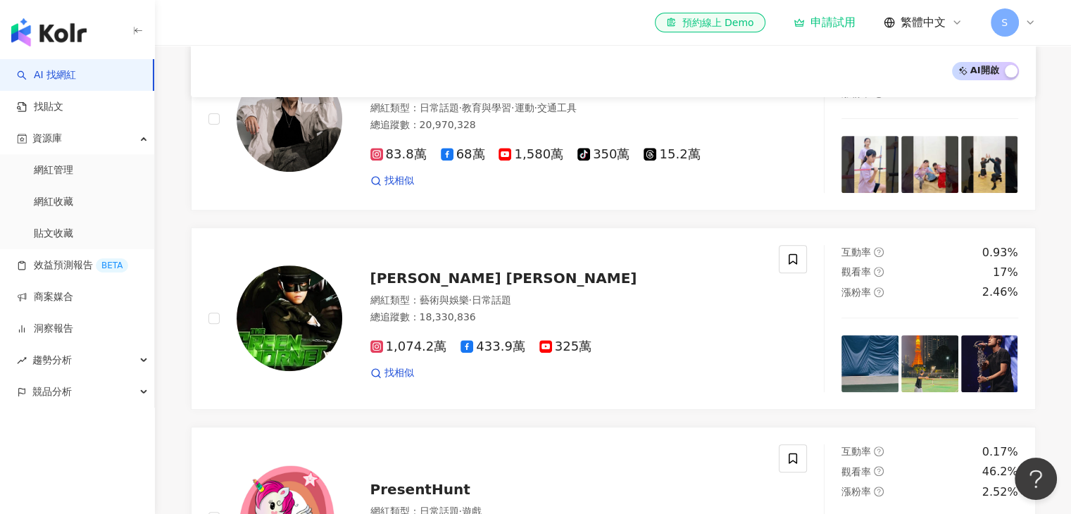
scroll to position [558, 0]
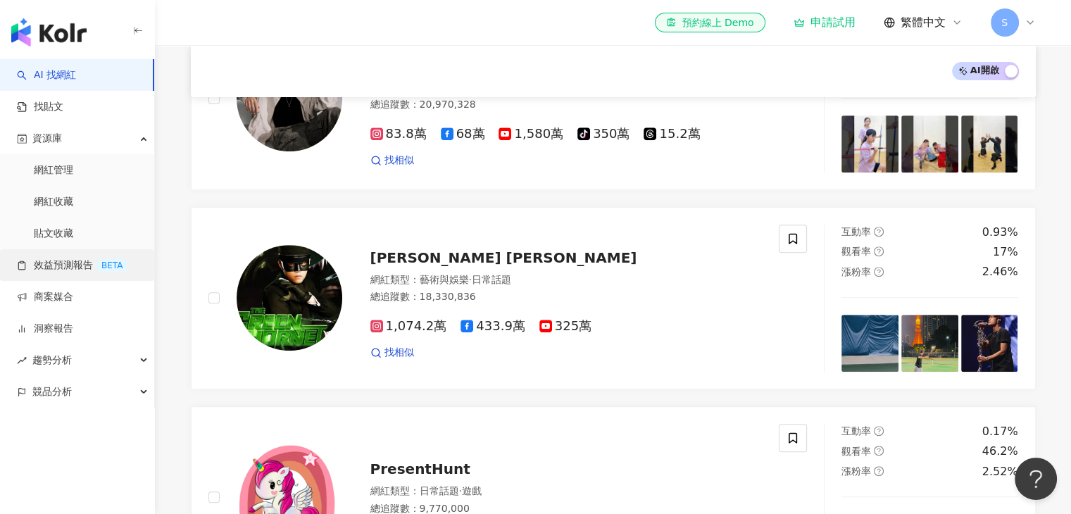
click at [56, 268] on link "效益預測報告 BETA" at bounding box center [72, 265] width 111 height 14
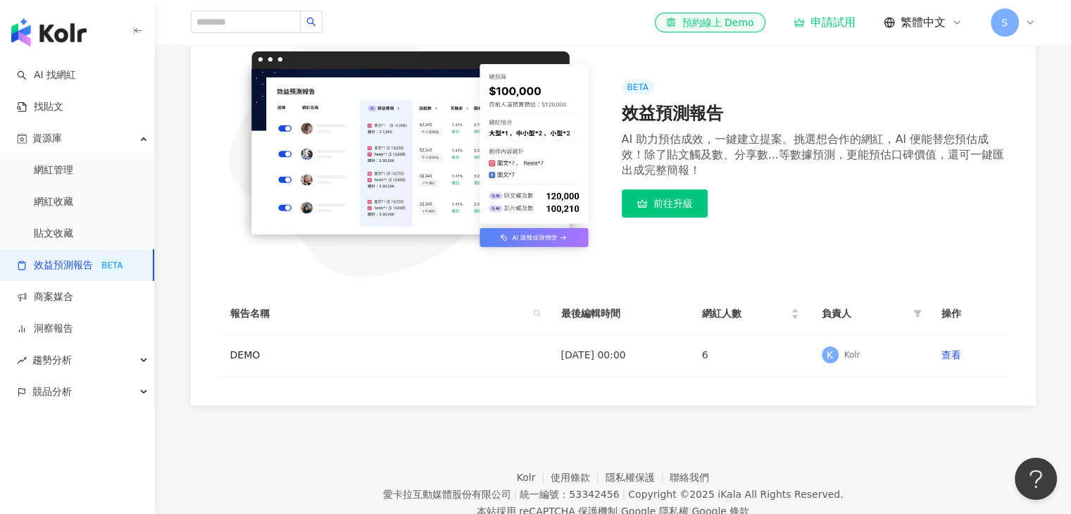
scroll to position [102, 0]
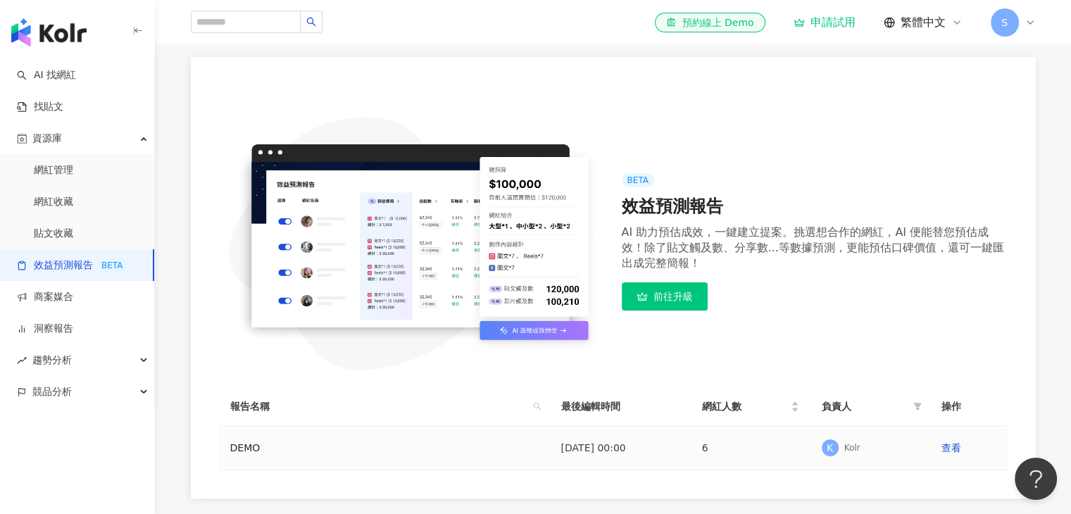
click at [955, 458] on td "查看" at bounding box center [968, 448] width 77 height 44
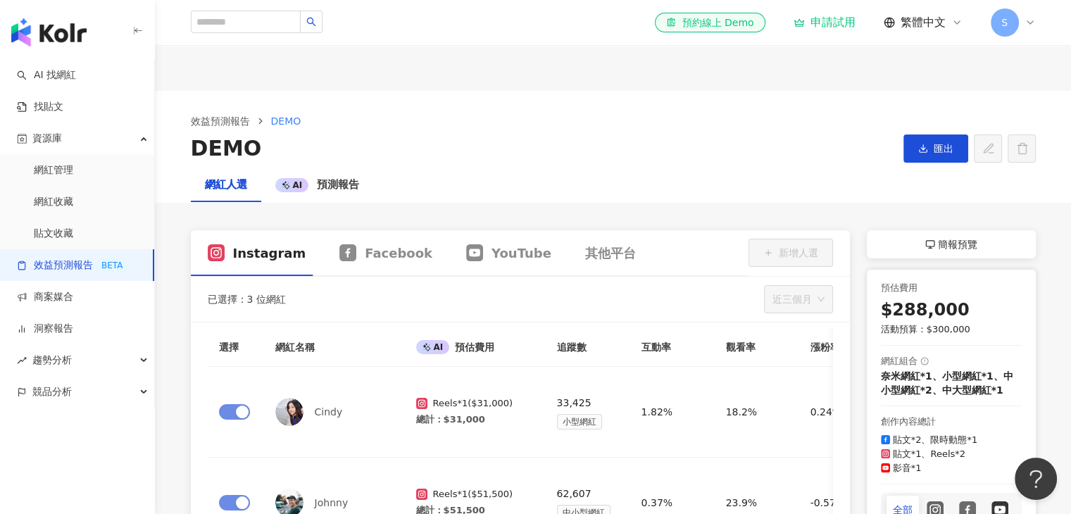
click at [949, 445] on div "貼文*2、限時動態*1" at bounding box center [935, 440] width 85 height 14
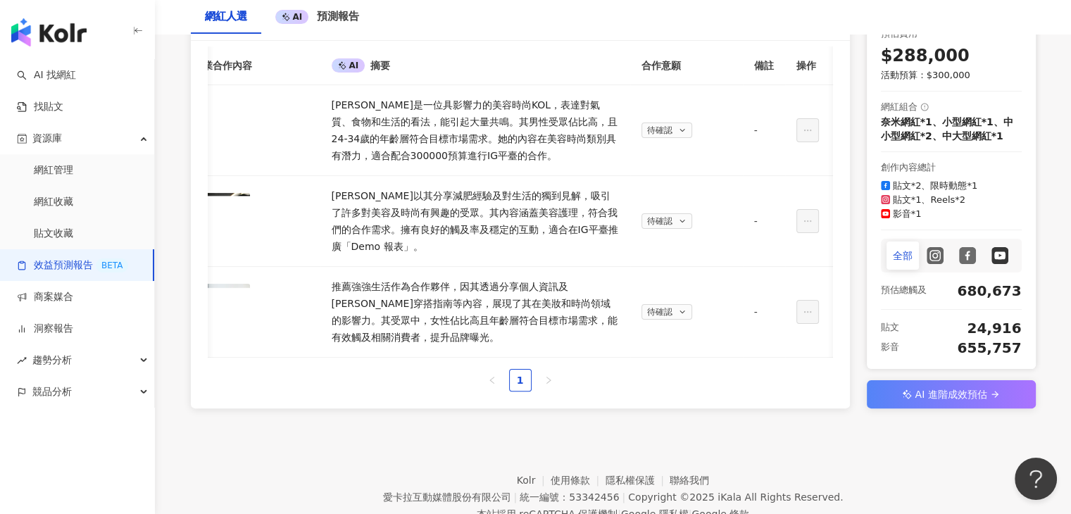
scroll to position [0, 1073]
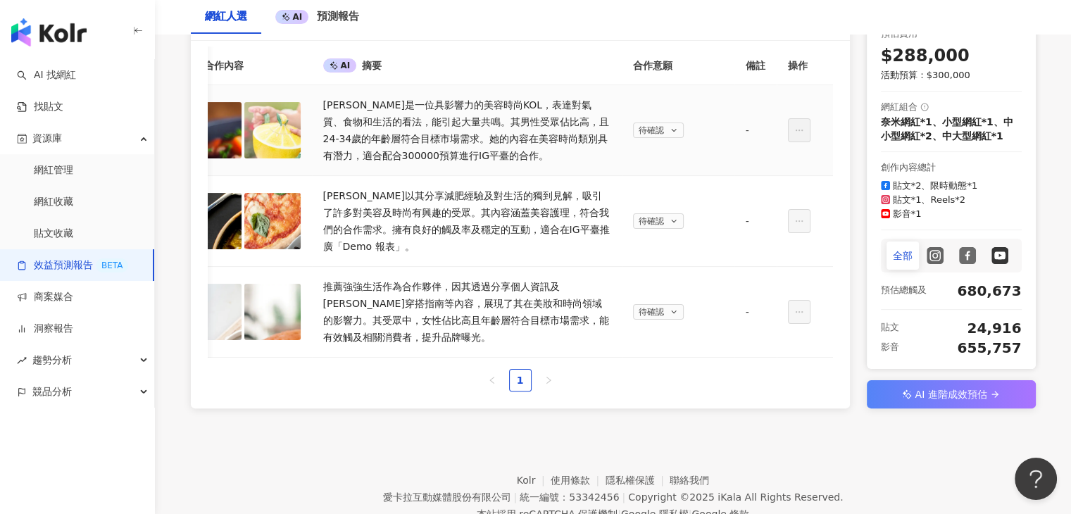
click at [647, 127] on span "待確認" at bounding box center [651, 130] width 25 height 14
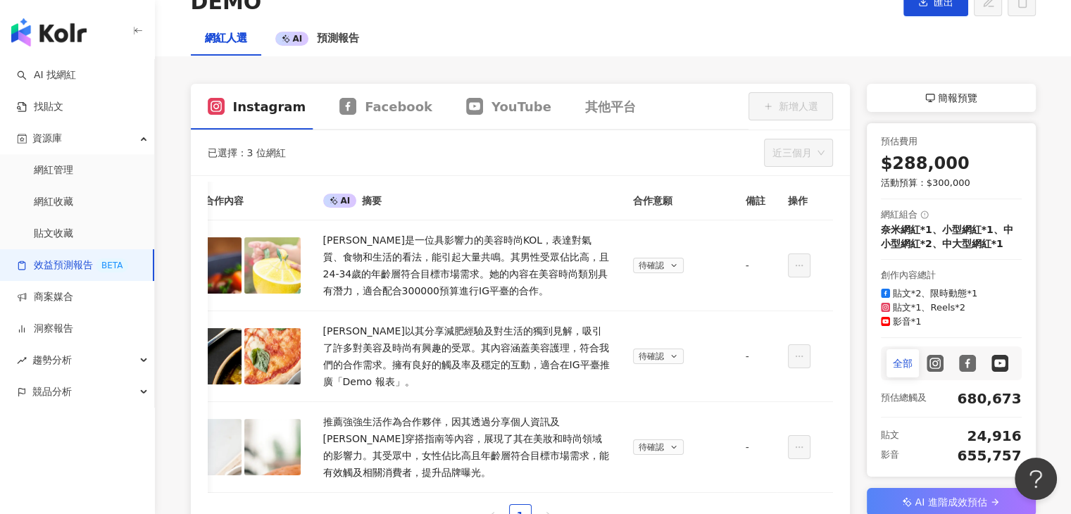
scroll to position [211, 0]
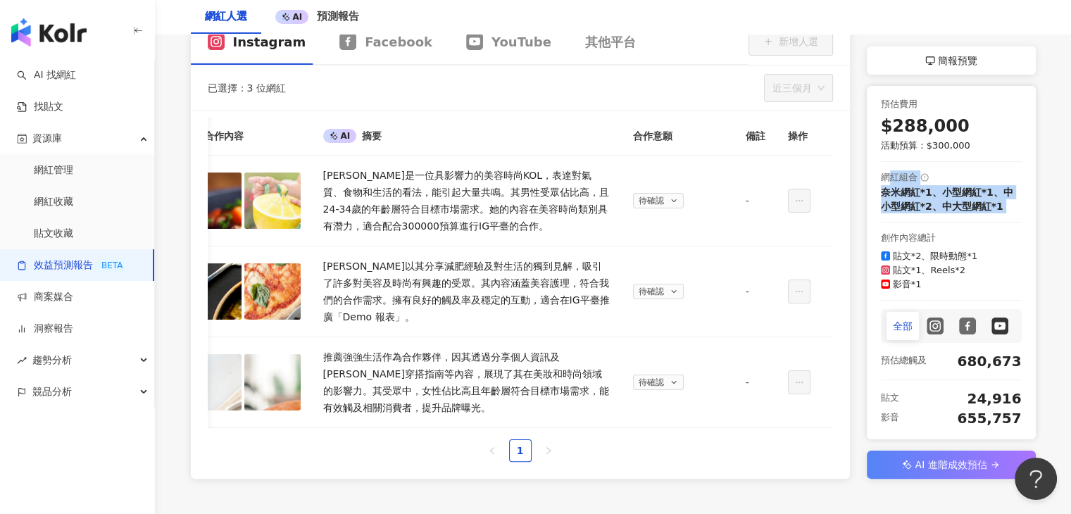
drag, startPoint x: 887, startPoint y: 186, endPoint x: 936, endPoint y: 229, distance: 65.4
click at [936, 229] on div "預估費用 $288,000 活動預算： $300,000 網紅組合 奈米網紅*1、小型網紅*1、中小型網紅*2、中大型網紅*1 創作內容總計 貼文*2、限時動…" at bounding box center [951, 262] width 169 height 353
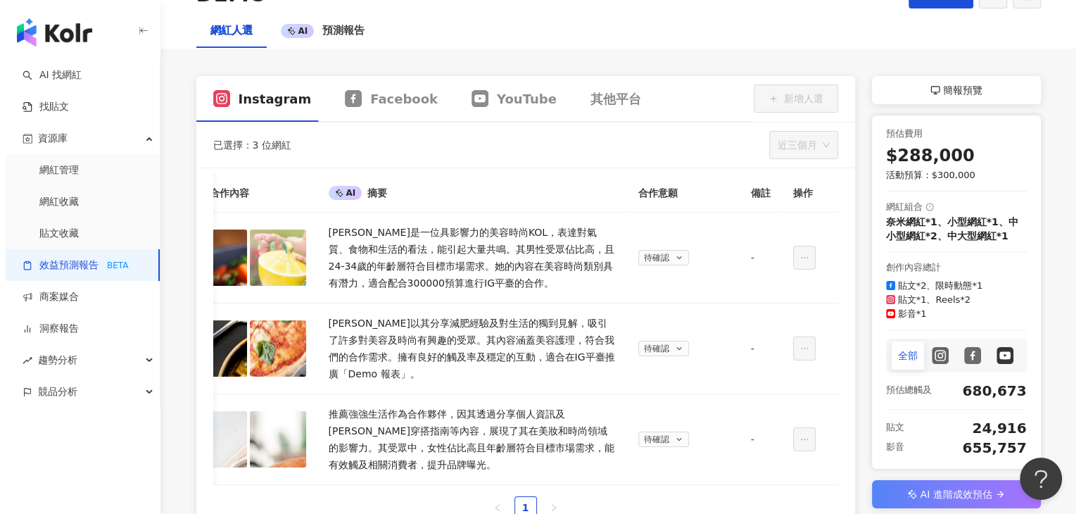
scroll to position [70, 0]
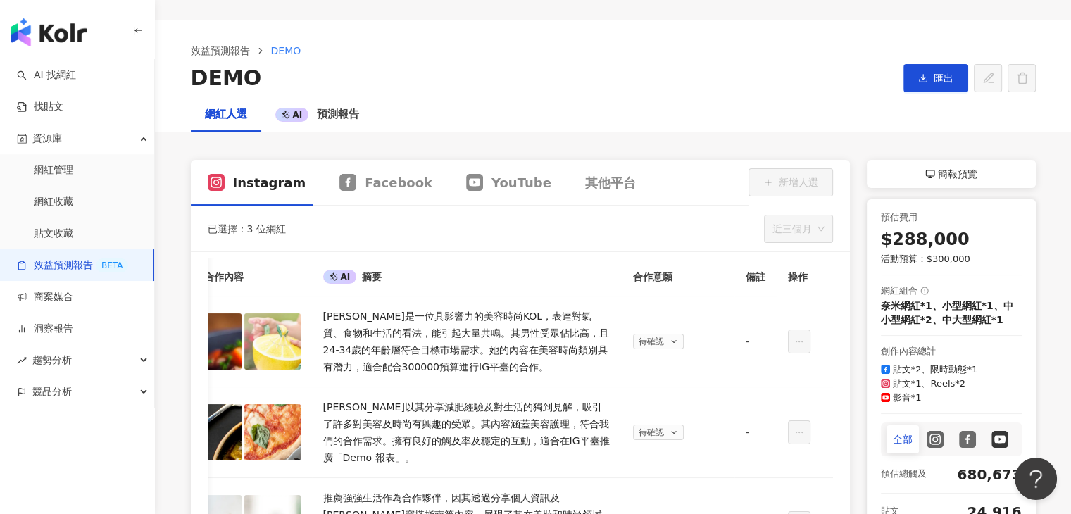
click at [958, 176] on span "簡報預覽" at bounding box center [957, 173] width 39 height 17
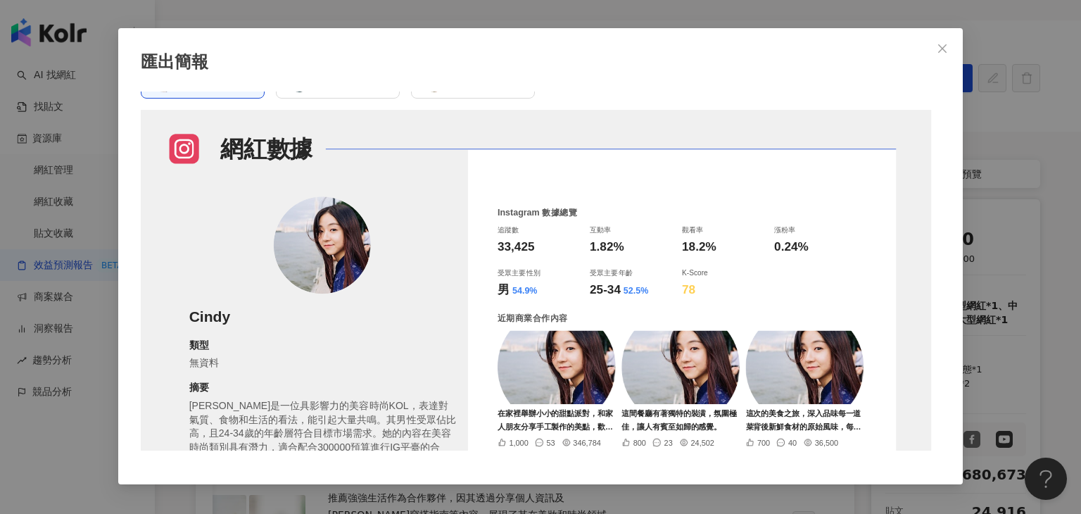
scroll to position [0, 0]
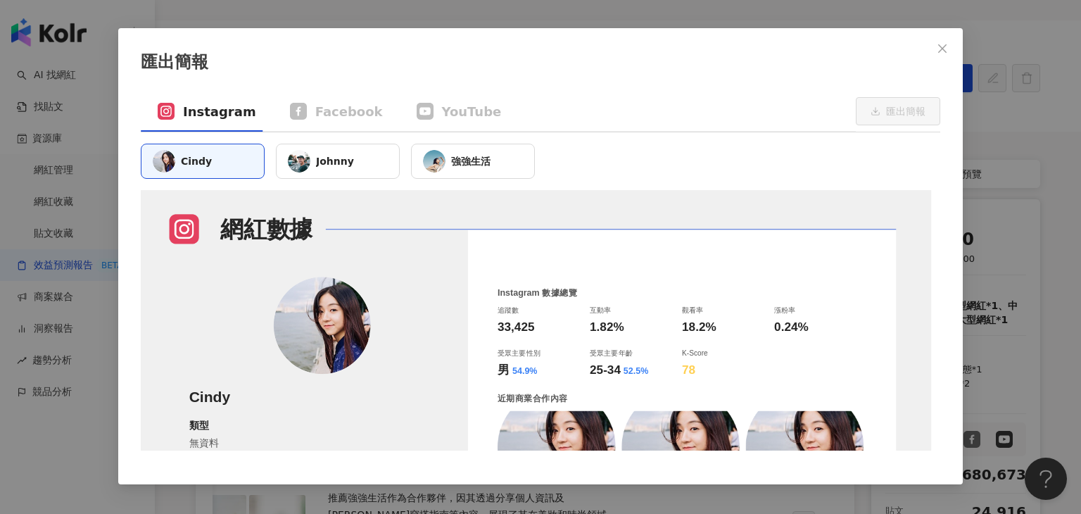
click at [352, 168] on div "Johnny" at bounding box center [338, 161] width 124 height 35
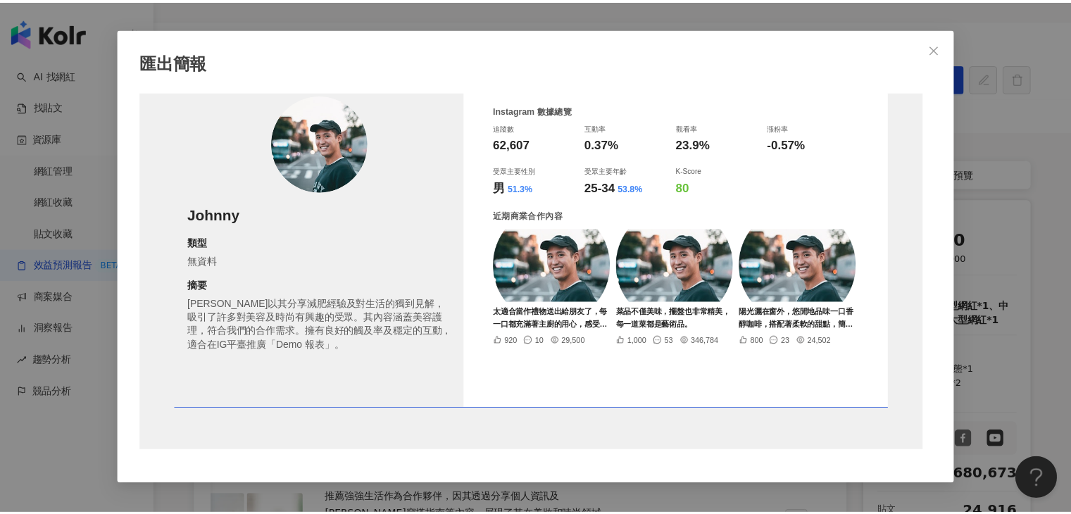
scroll to position [184, 0]
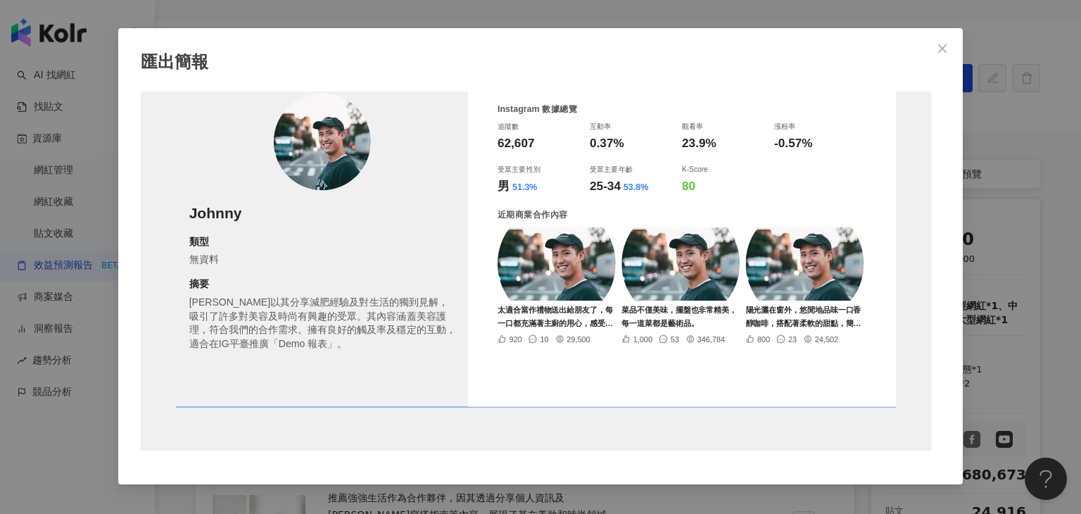
click at [103, 358] on div "匯出簡報 Instagram Facebook YouTube 匯出簡報 [PERSON_NAME] 強強生活 網紅數據 Johnny 類型 無資料 摘要 […" at bounding box center [540, 257] width 1081 height 514
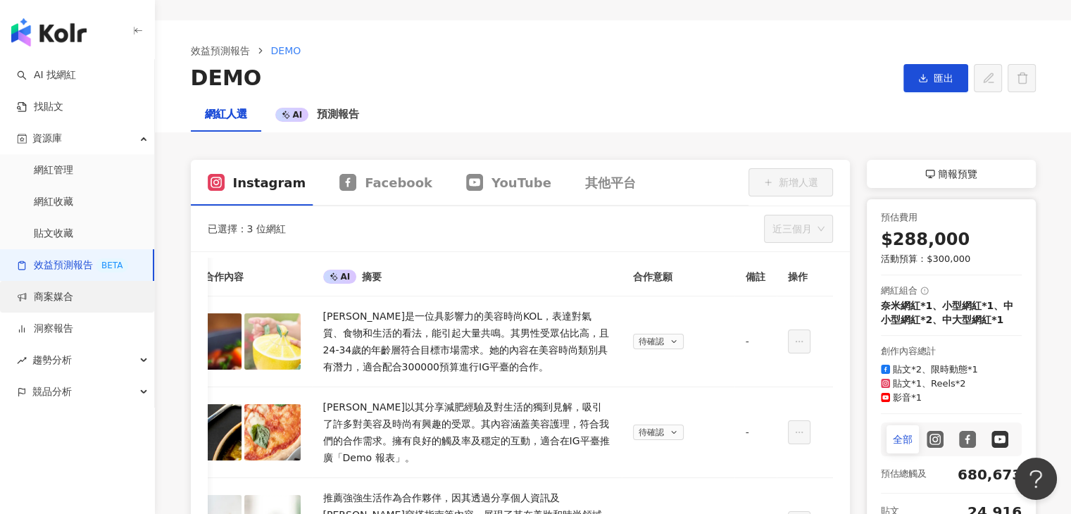
click at [56, 296] on link "商案媒合" at bounding box center [45, 297] width 56 height 14
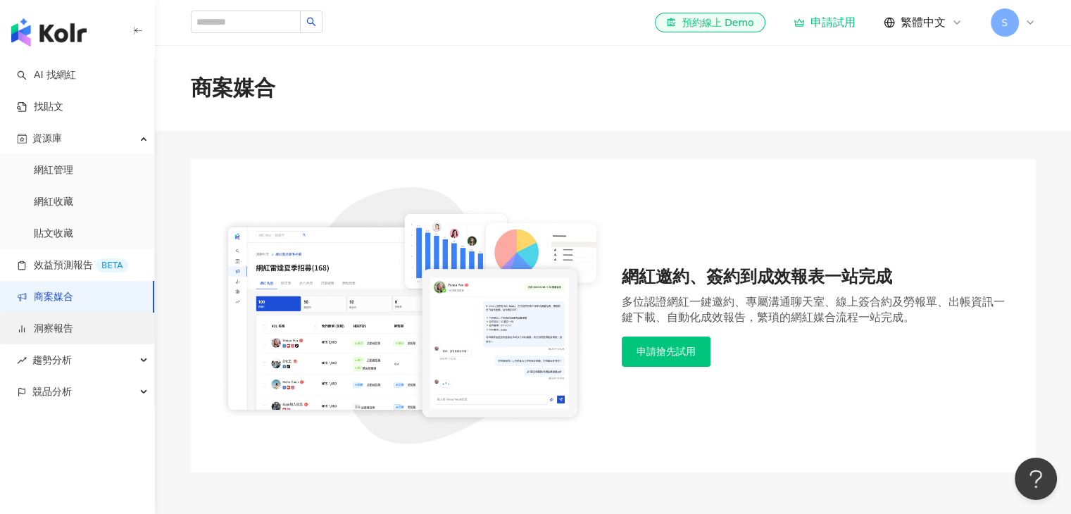
click at [73, 323] on link "洞察報告" at bounding box center [45, 329] width 56 height 14
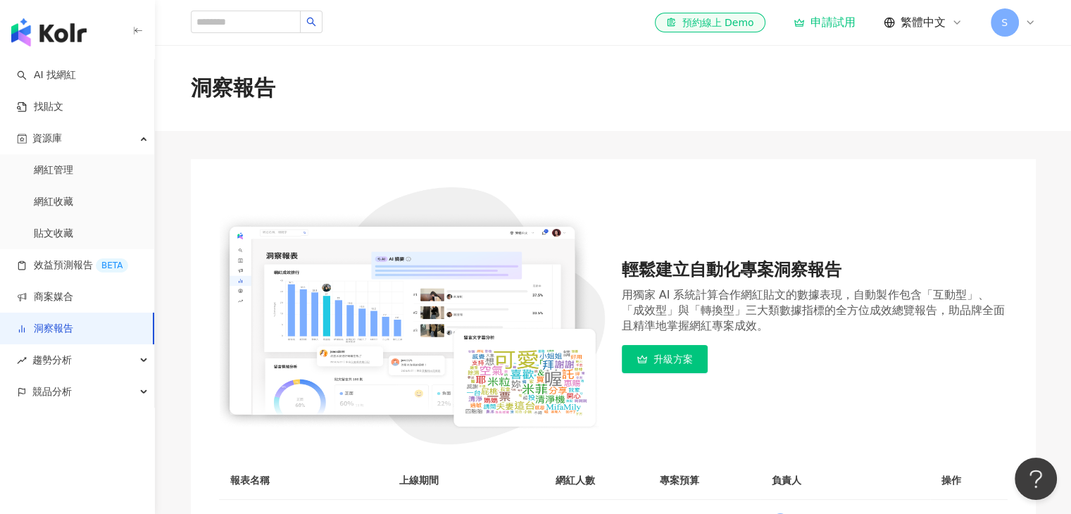
scroll to position [211, 0]
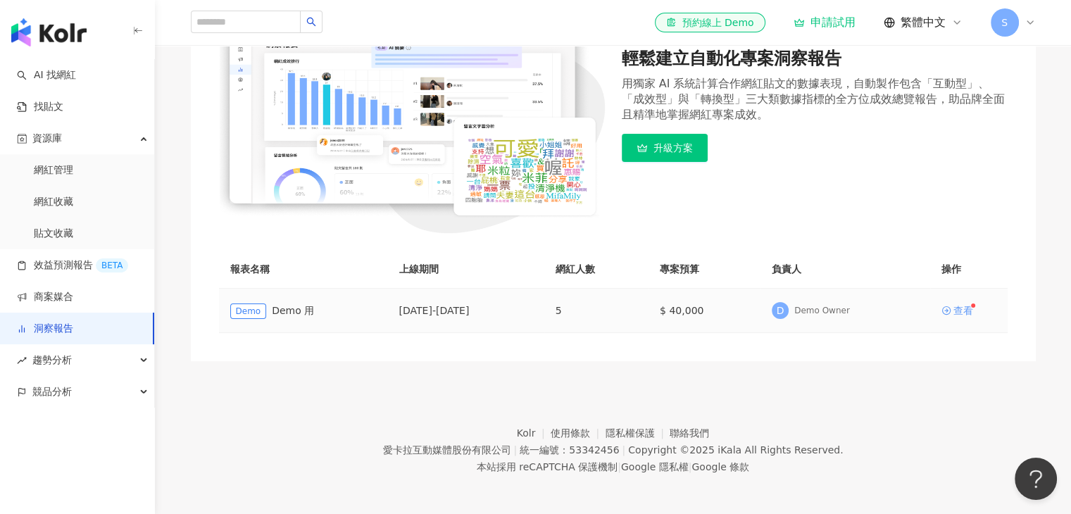
click at [958, 310] on div "查看" at bounding box center [963, 311] width 20 height 10
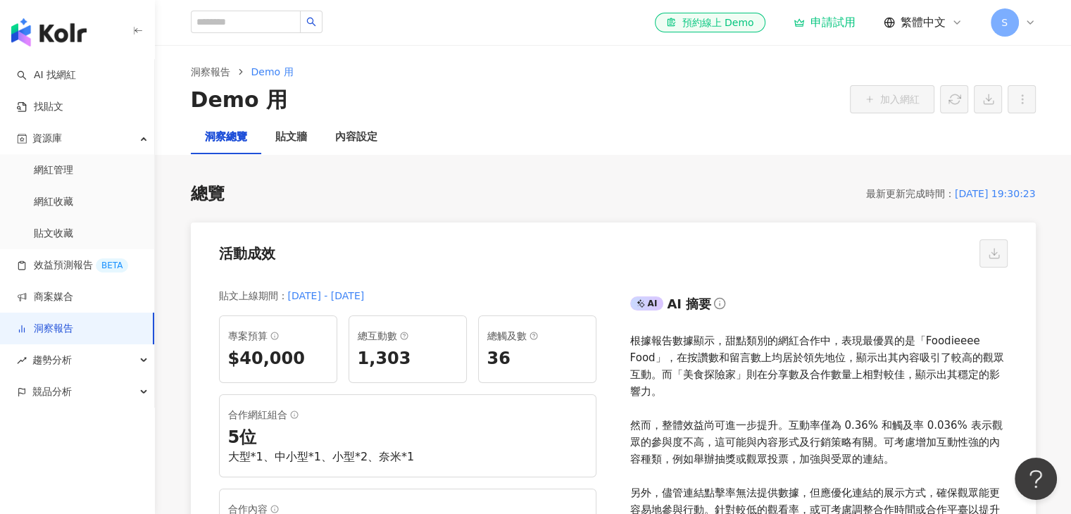
scroll to position [211, 0]
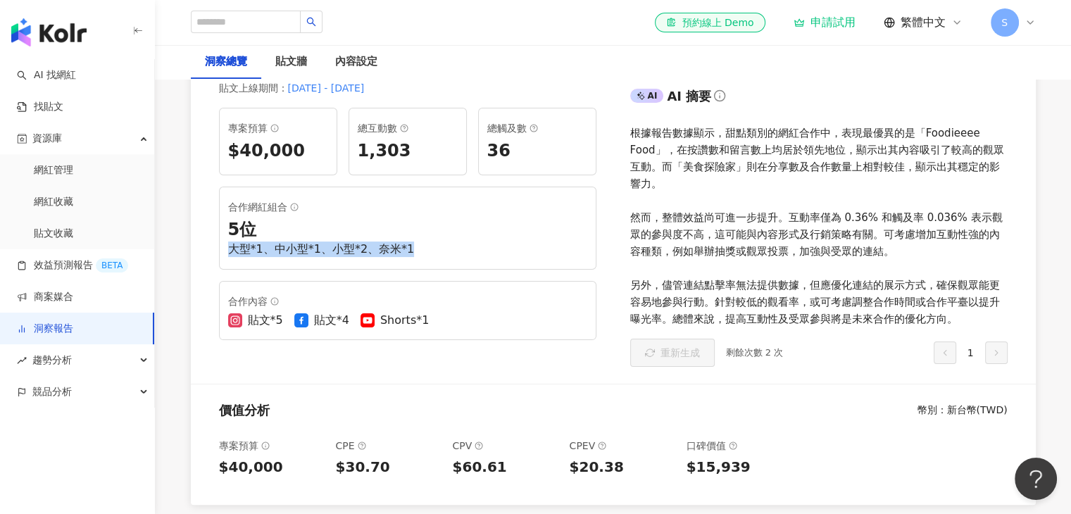
drag, startPoint x: 233, startPoint y: 249, endPoint x: 431, endPoint y: 248, distance: 197.8
click at [431, 248] on div "大型*1、中小型*1、小型*2、奈米*1" at bounding box center [407, 248] width 359 height 15
click at [439, 249] on div "大型*1、中小型*1、小型*2、奈米*1" at bounding box center [407, 248] width 359 height 15
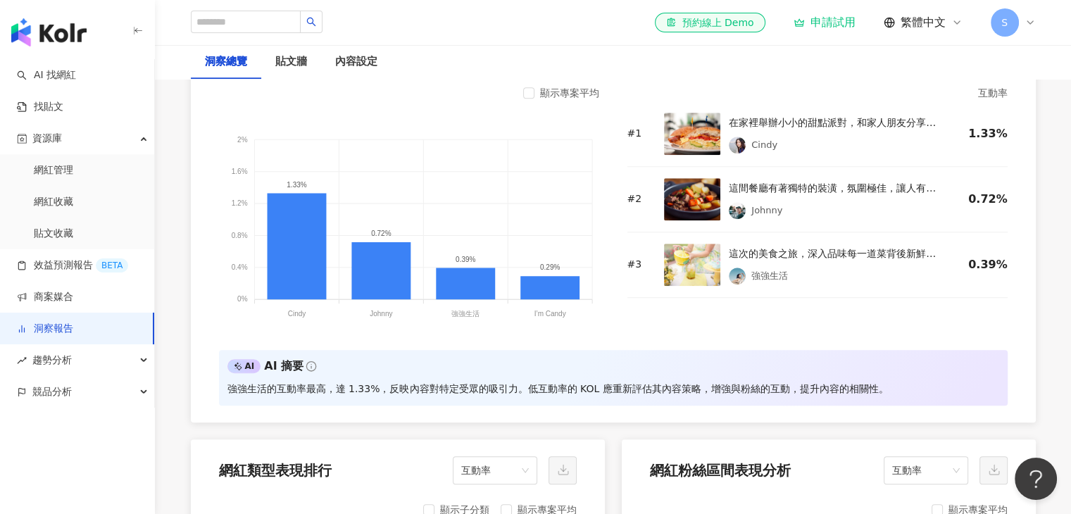
scroll to position [1197, 0]
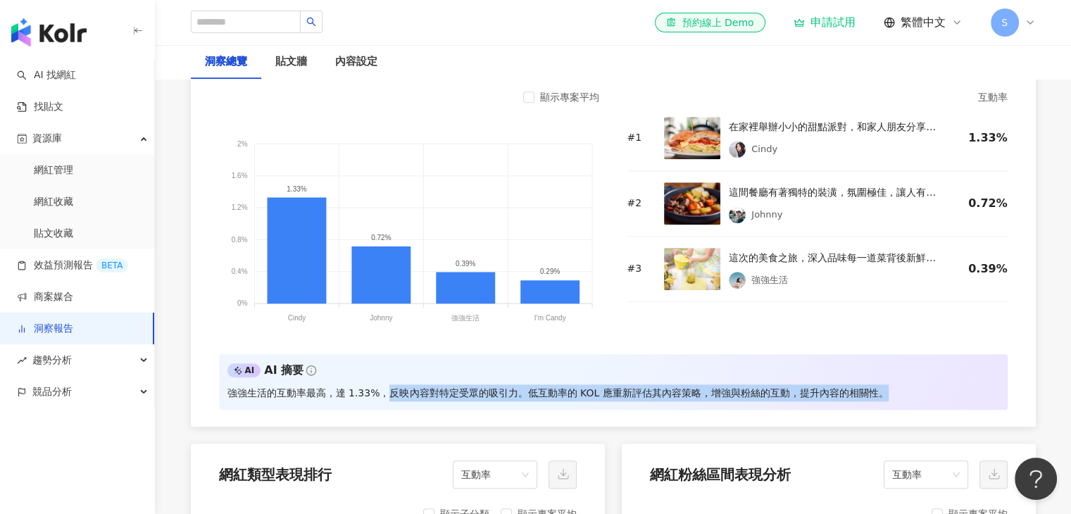
drag, startPoint x: 387, startPoint y: 392, endPoint x: 891, endPoint y: 389, distance: 503.4
click at [891, 389] on div "AI AI 摘要 強強生活的互動率最高，達 1.33%，反映內容對特定受眾的吸引力。低互動率的 KOL 應重新評估其內容策略，增強與粉絲的互動，提升內容的相關…" at bounding box center [613, 381] width 789 height 55
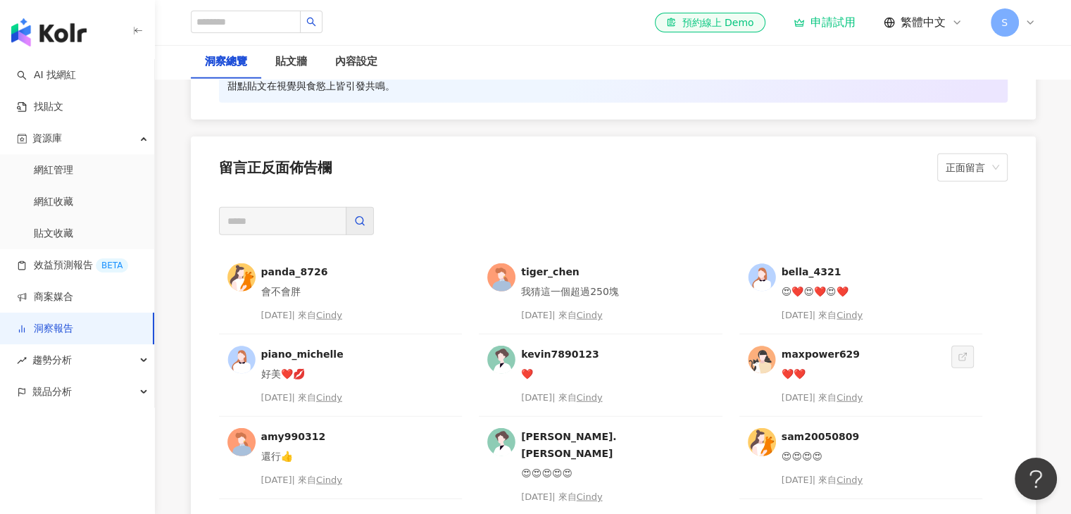
scroll to position [3450, 0]
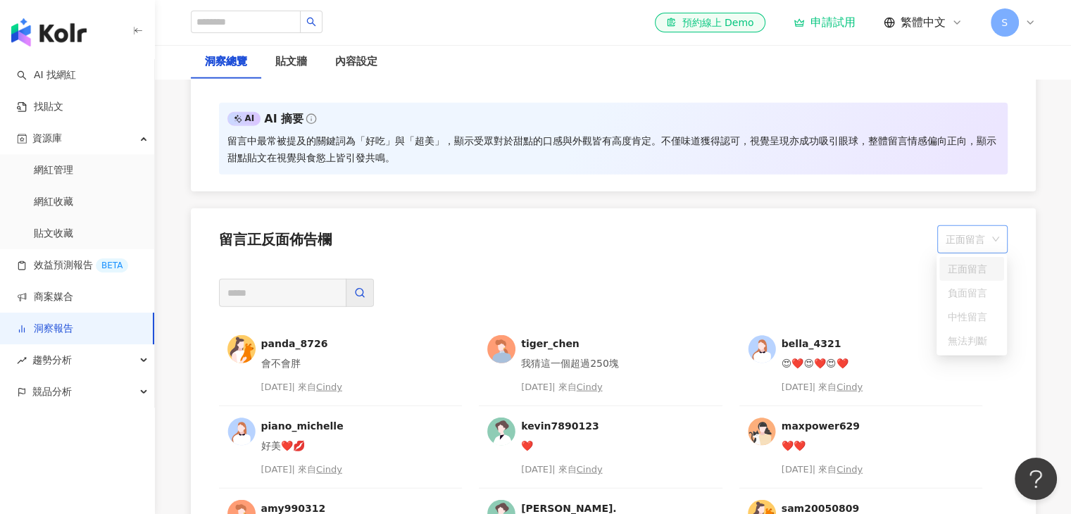
click at [982, 235] on span "正面留言" at bounding box center [973, 239] width 54 height 27
click at [518, 258] on div "留言正反面佈告欄 正面留言 panda_8726 會不會胖 [DATE] | 來自 [PERSON_NAME] 我猜這一個超過250塊 [DATE] | 來自…" at bounding box center [613, 505] width 845 height 595
click at [60, 353] on span "趨勢分析" at bounding box center [51, 360] width 39 height 32
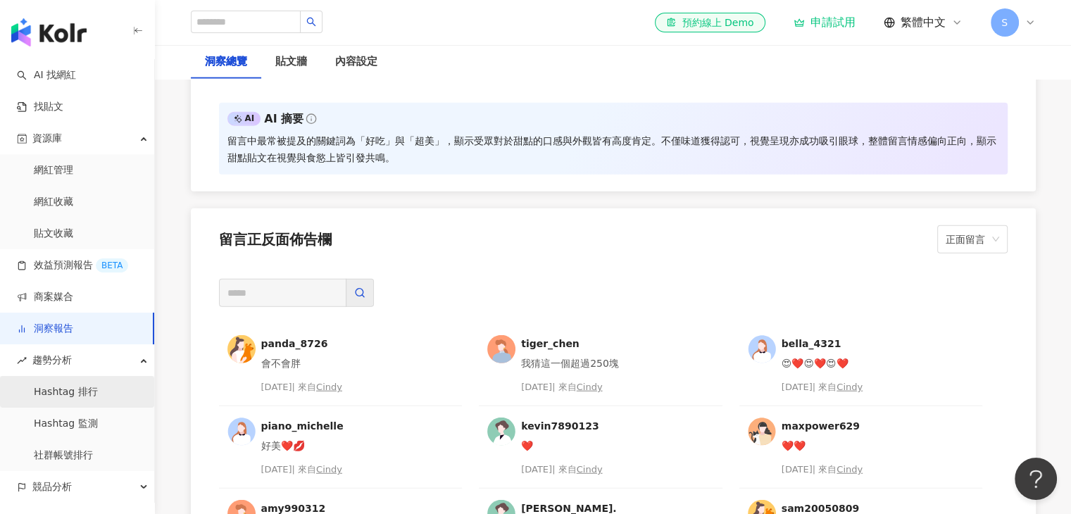
click at [98, 387] on link "Hashtag 排行" at bounding box center [66, 392] width 64 height 14
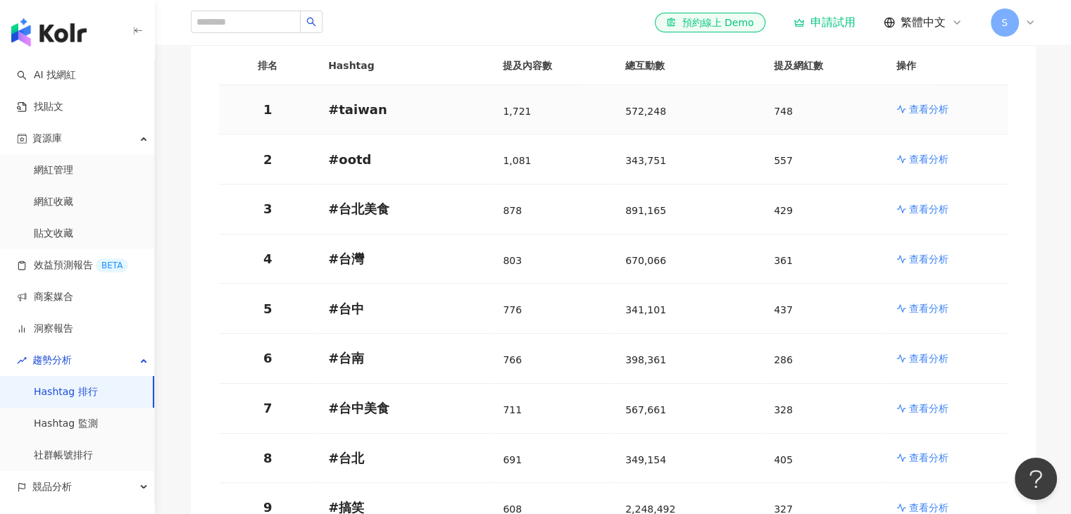
scroll to position [70, 0]
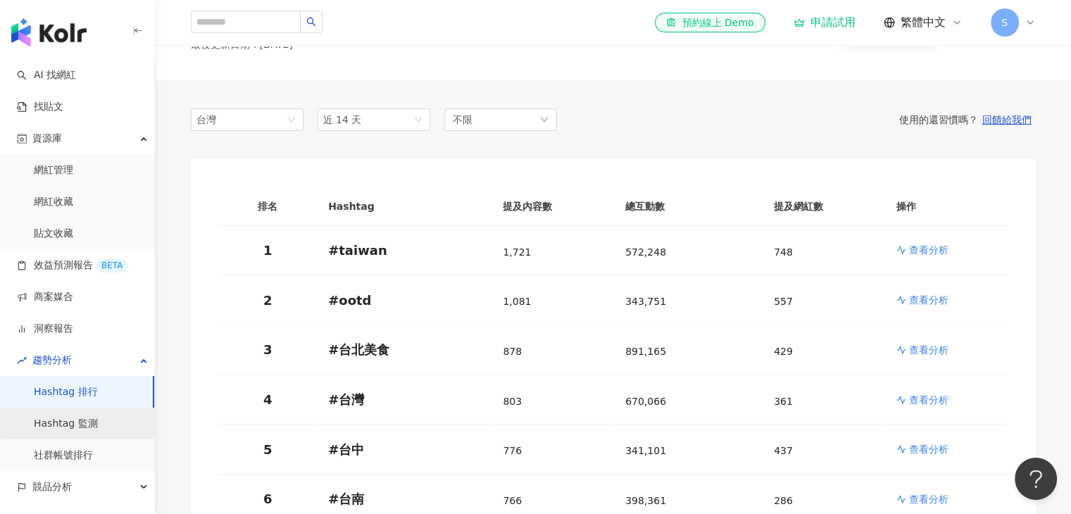
click at [87, 417] on link "Hashtag 監測" at bounding box center [66, 424] width 64 height 14
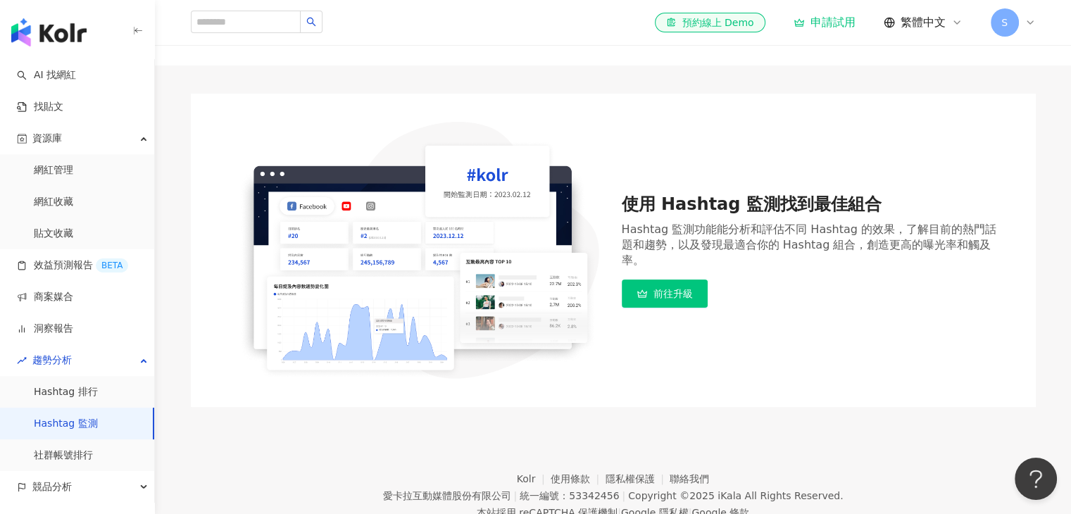
scroll to position [115, 0]
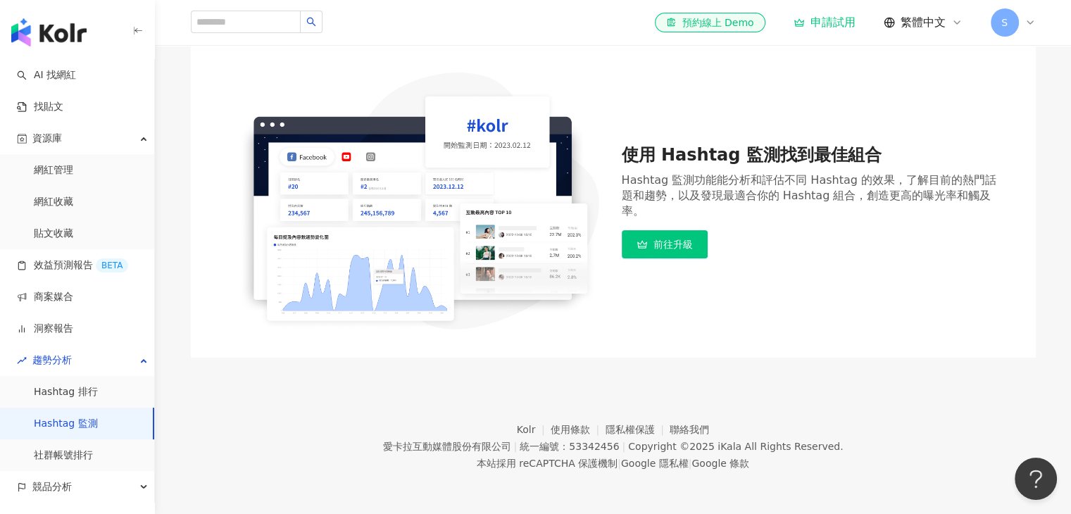
click at [724, 346] on div "使用 Hashtag 監測找到最佳組合 Hashtag 監測功能能分析和評估不同 Hashtag 的效果，了解目前的熱門話題和趨勢，以及發現最適合你的 Has…" at bounding box center [613, 200] width 845 height 313
click at [856, 355] on div "使用 Hashtag 監測找到最佳組合 Hashtag 監測功能能分析和評估不同 Hashtag 的效果，了解目前的熱門話題和趨勢，以及發現最適合你的 Has…" at bounding box center [613, 200] width 845 height 313
click at [93, 451] on link "社群帳號排行" at bounding box center [63, 455] width 59 height 14
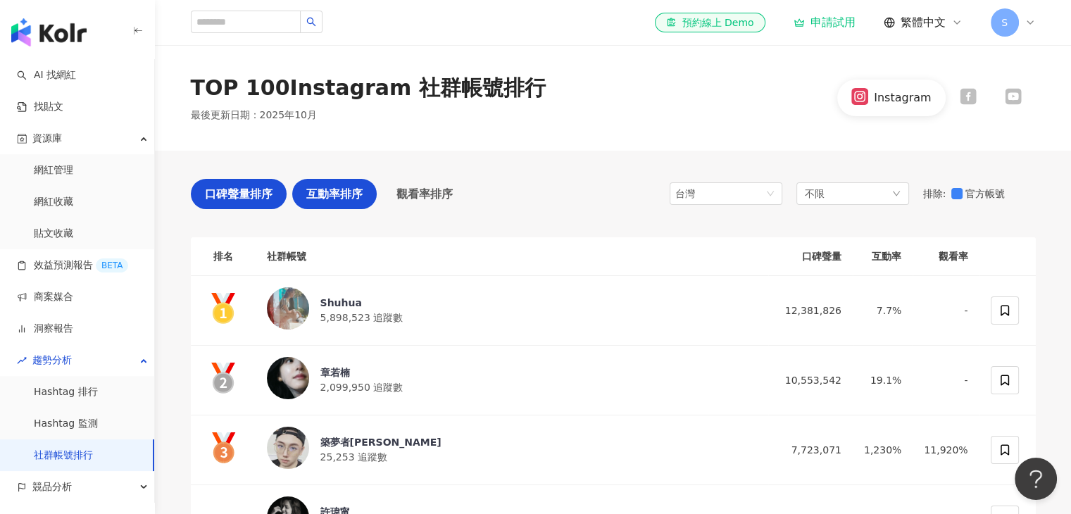
click at [330, 187] on span "互動率排序" at bounding box center [334, 194] width 56 height 18
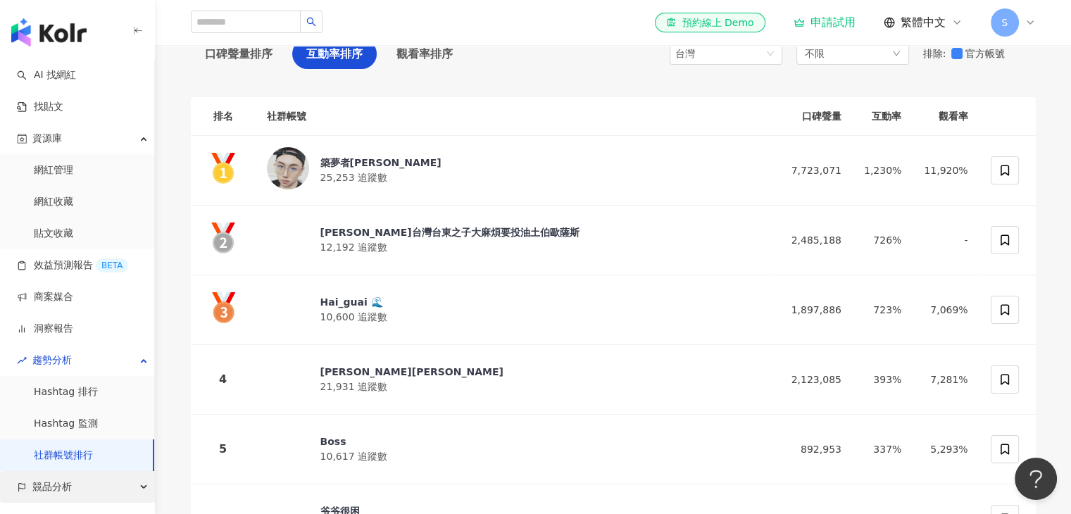
scroll to position [141, 0]
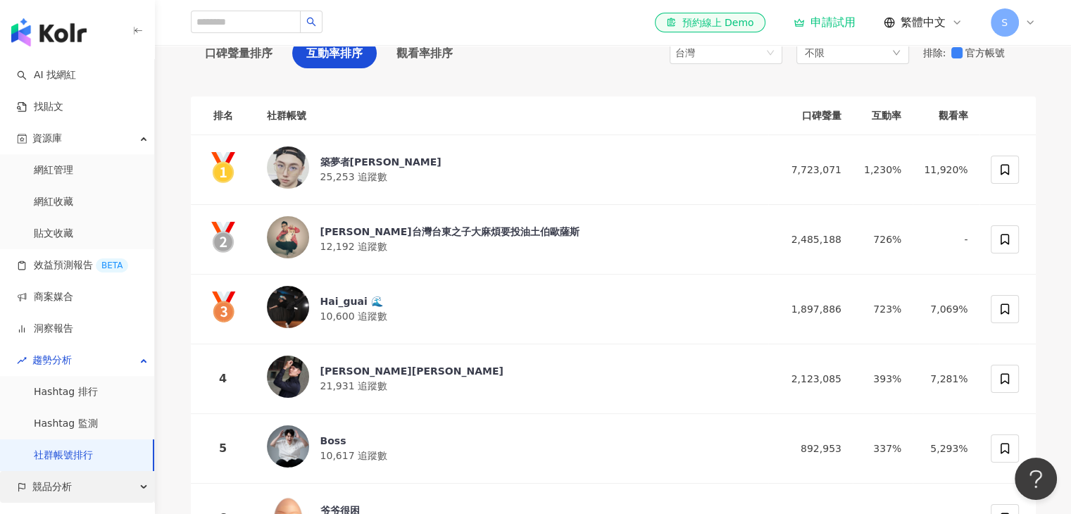
click at [50, 484] on span "競品分析" at bounding box center [51, 487] width 39 height 32
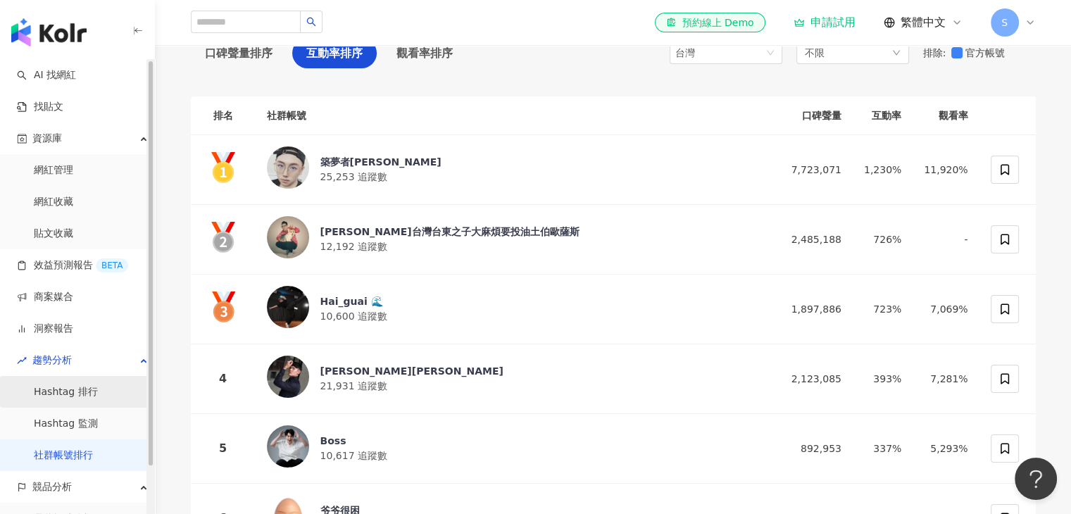
scroll to position [52, 0]
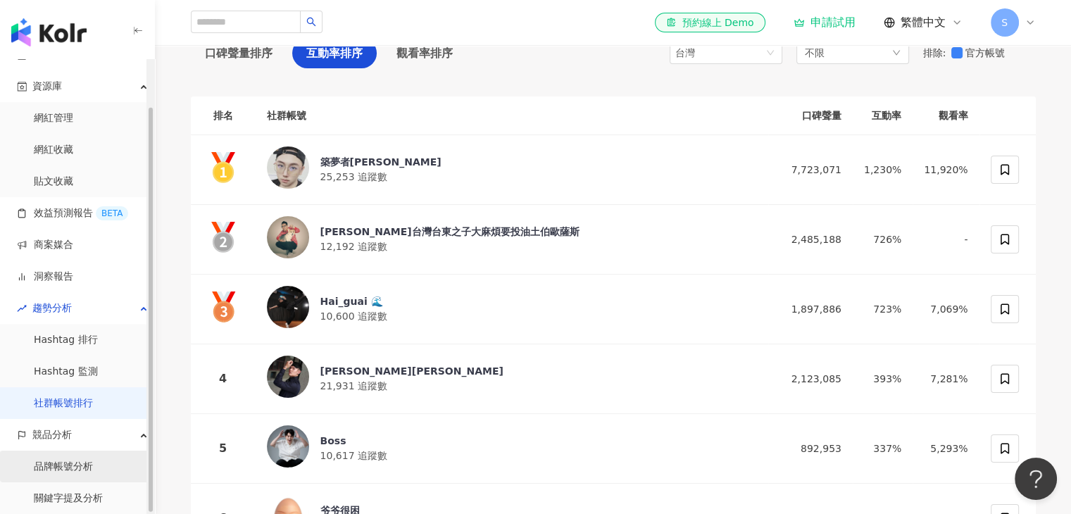
click at [77, 466] on link "品牌帳號分析" at bounding box center [63, 467] width 59 height 14
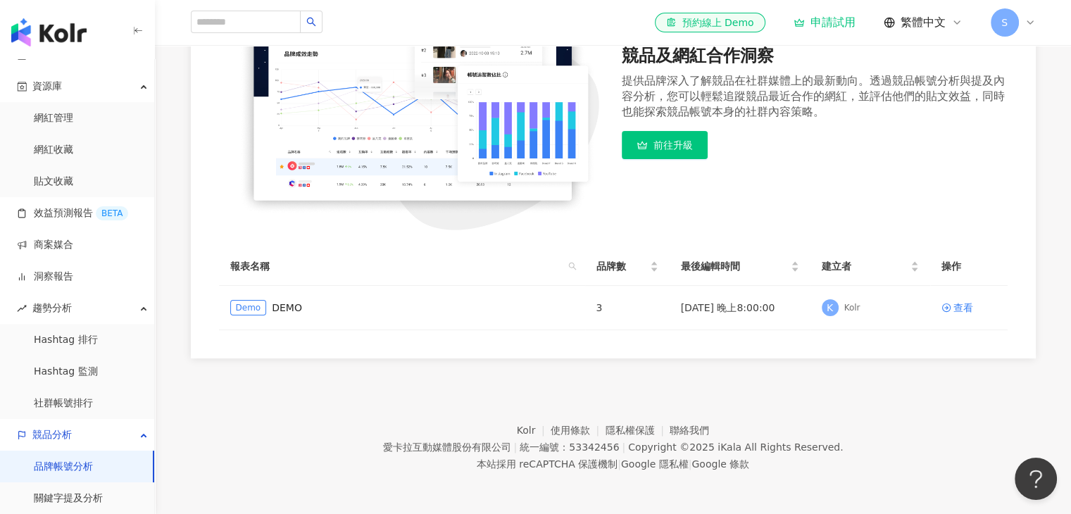
scroll to position [215, 0]
click at [958, 306] on div "查看" at bounding box center [963, 306] width 20 height 15
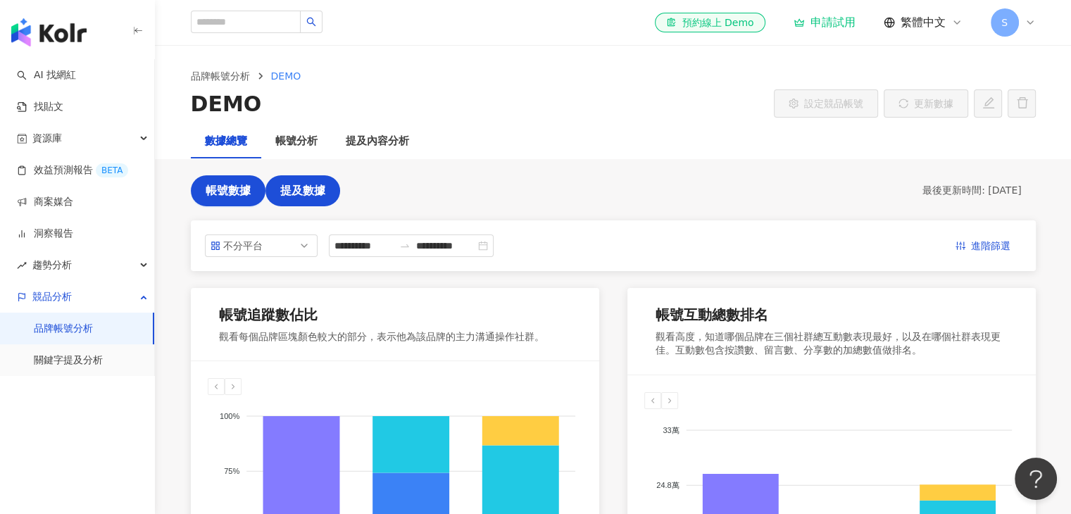
click at [325, 195] on button "提及數據" at bounding box center [302, 190] width 75 height 31
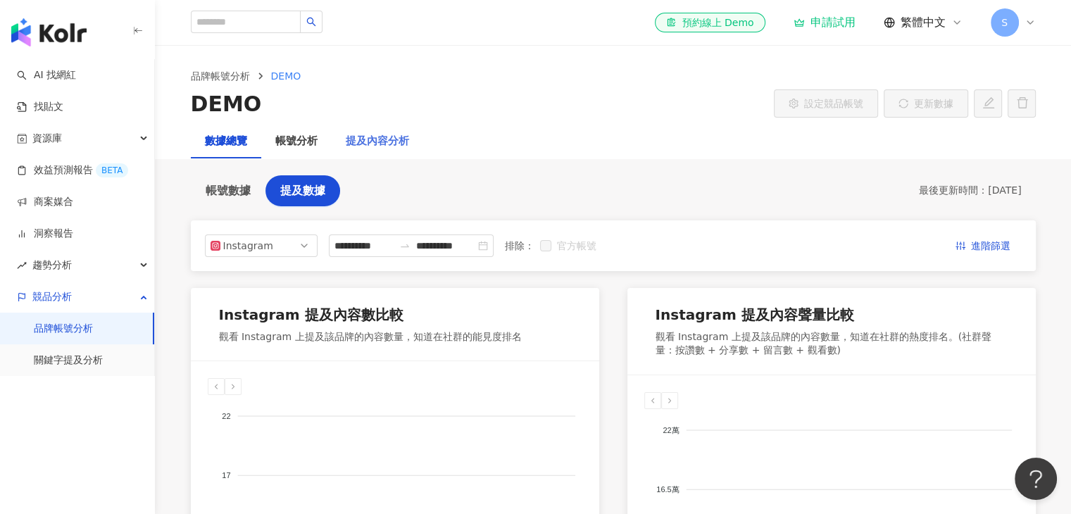
click at [375, 153] on div "提及內容分析" at bounding box center [378, 142] width 92 height 34
